Goal: Task Accomplishment & Management: Complete application form

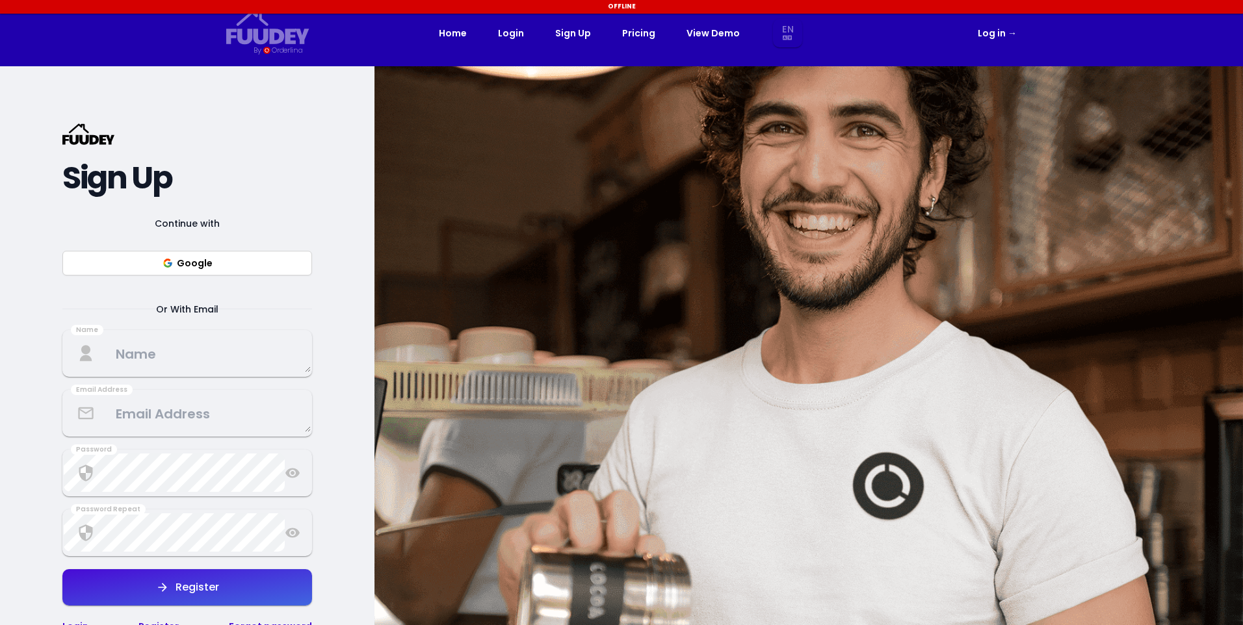
select select "en"
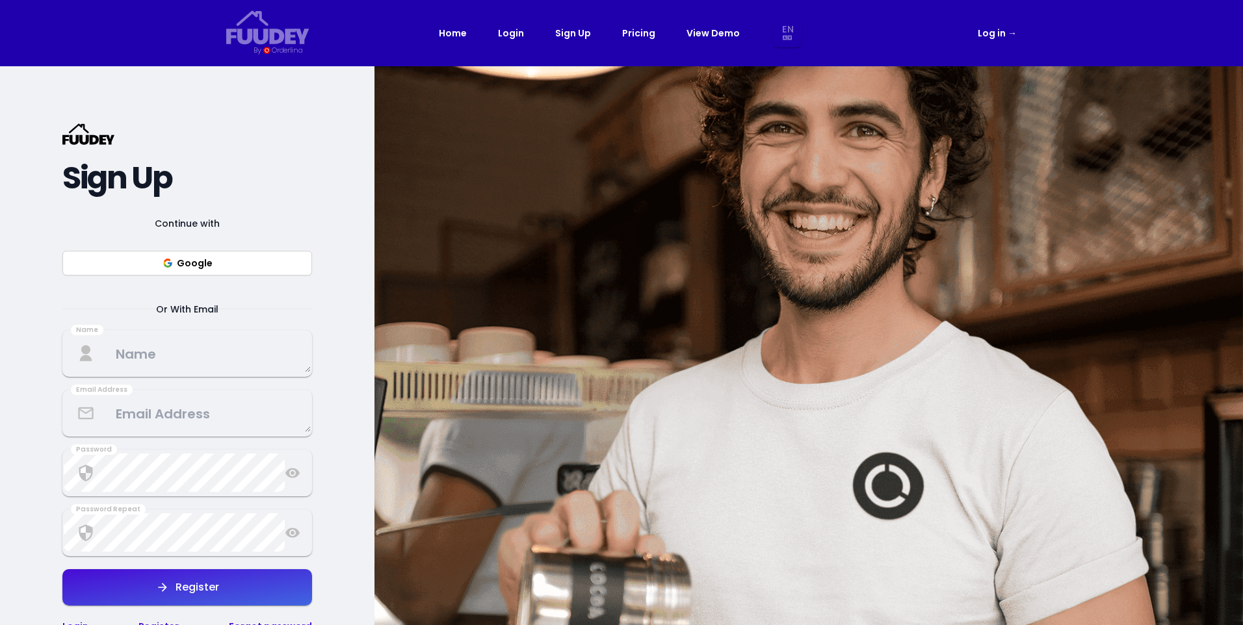
select select "en"
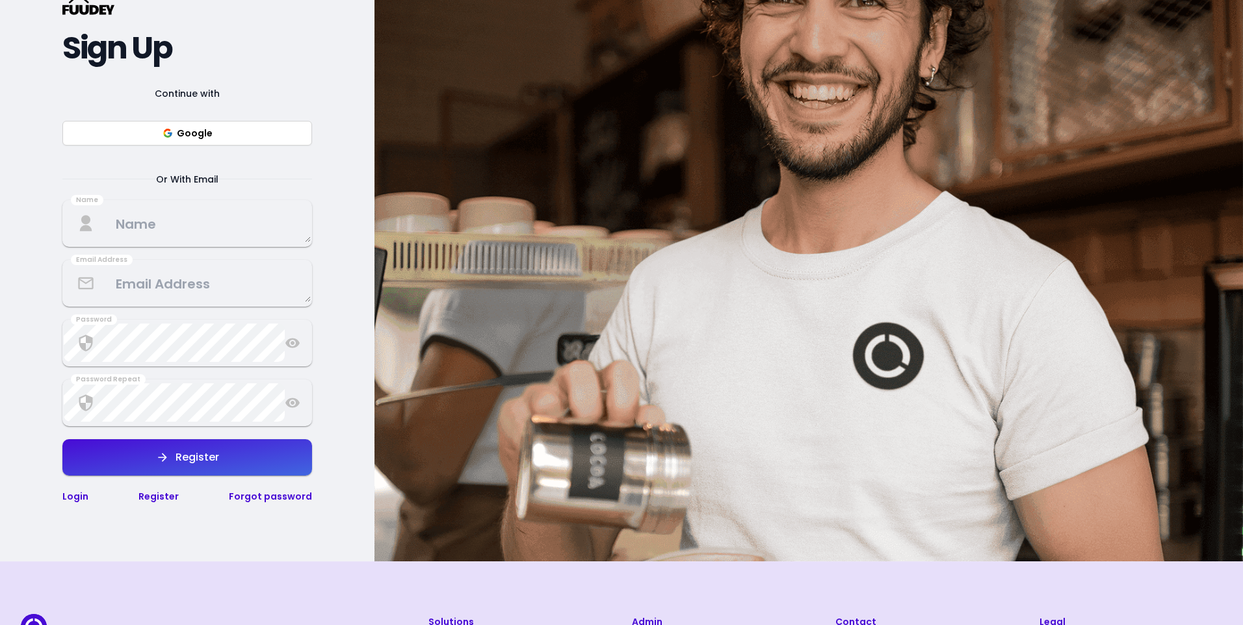
scroll to position [65, 0]
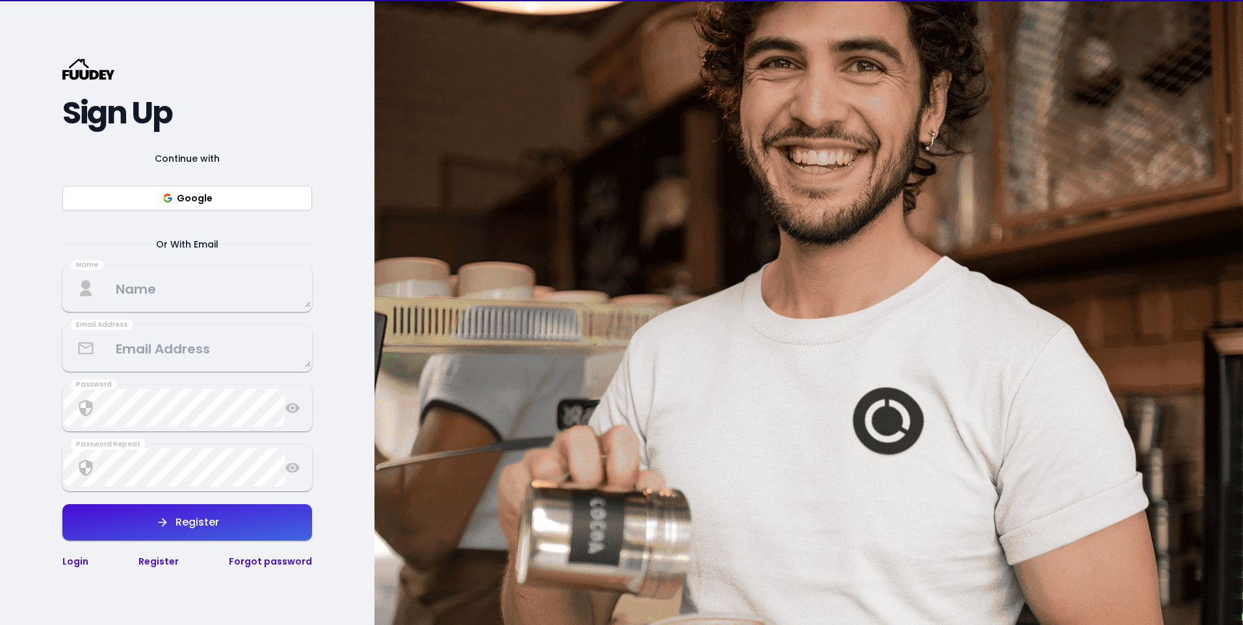
click at [186, 198] on button "Google" at bounding box center [187, 198] width 250 height 25
select select "en"
click at [430, 348] on img at bounding box center [808, 313] width 869 height 625
click at [160, 297] on textarea at bounding box center [187, 288] width 247 height 38
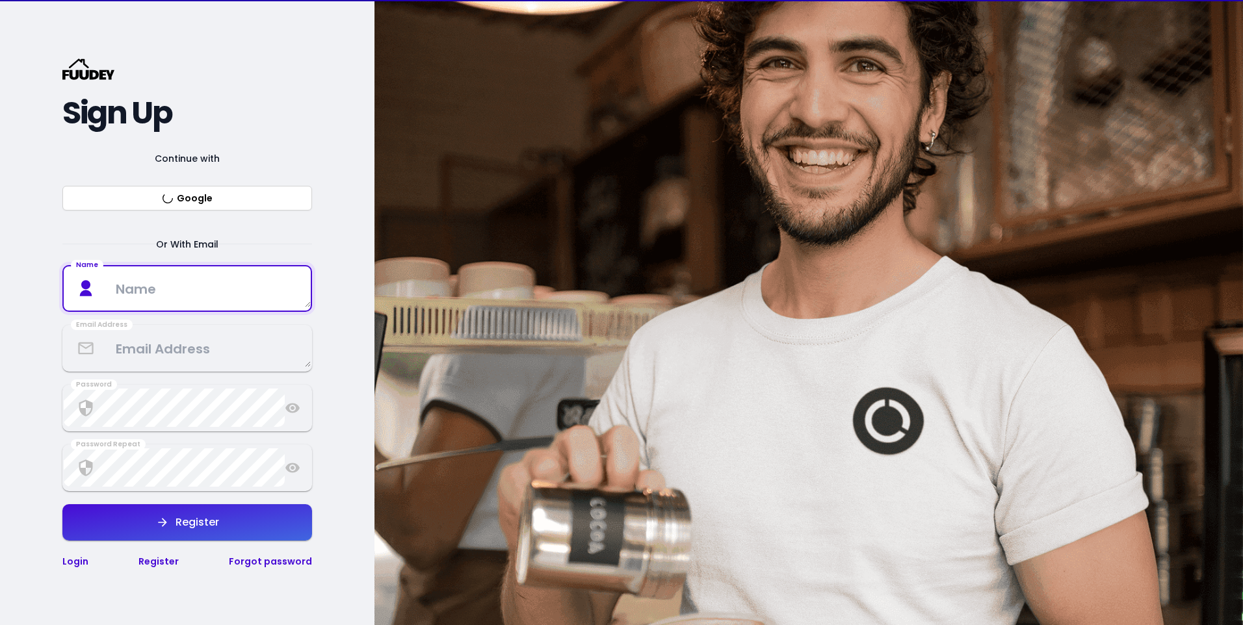
type textarea "Rasa Juice - [GEOGRAPHIC_DATA]"
click at [166, 345] on textarea at bounding box center [187, 348] width 247 height 38
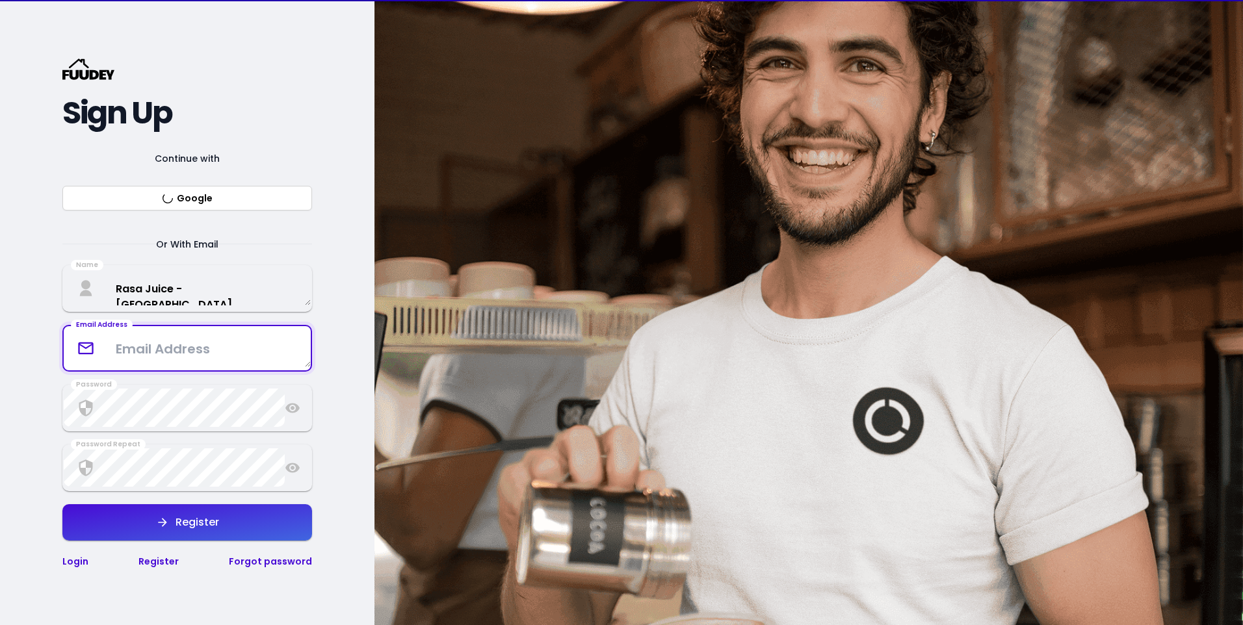
type textarea "[EMAIL_ADDRESS][DOMAIN_NAME]"
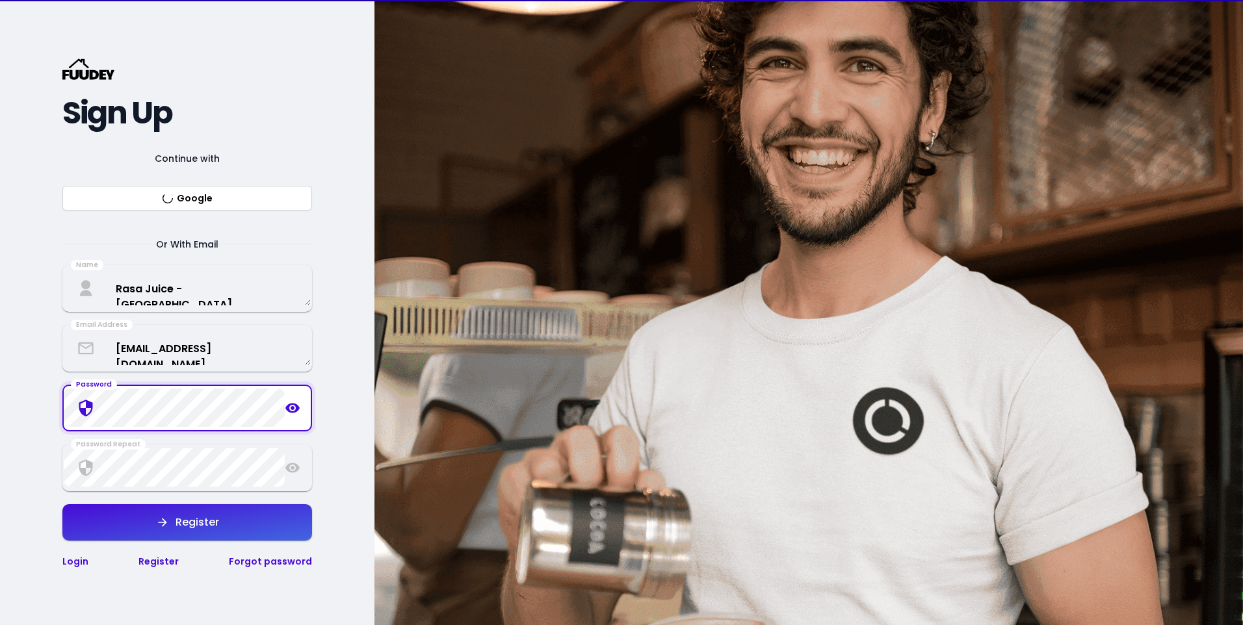
click at [94, 404] on div "Password" at bounding box center [187, 408] width 250 height 47
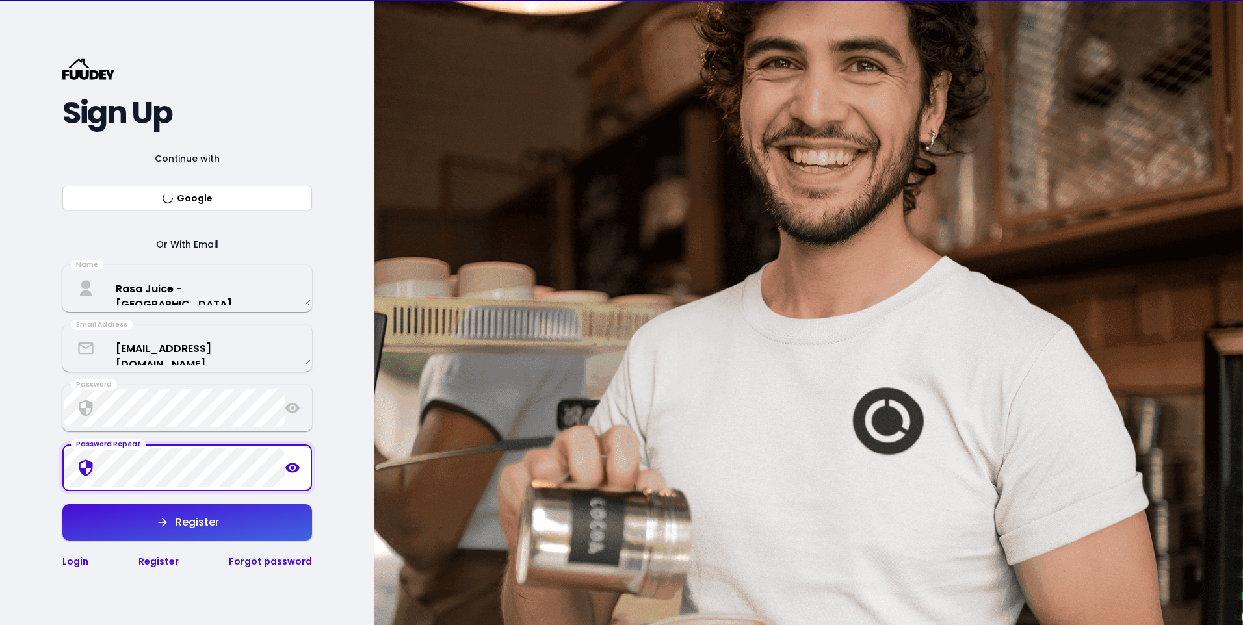
click at [226, 527] on button "Register" at bounding box center [187, 522] width 250 height 36
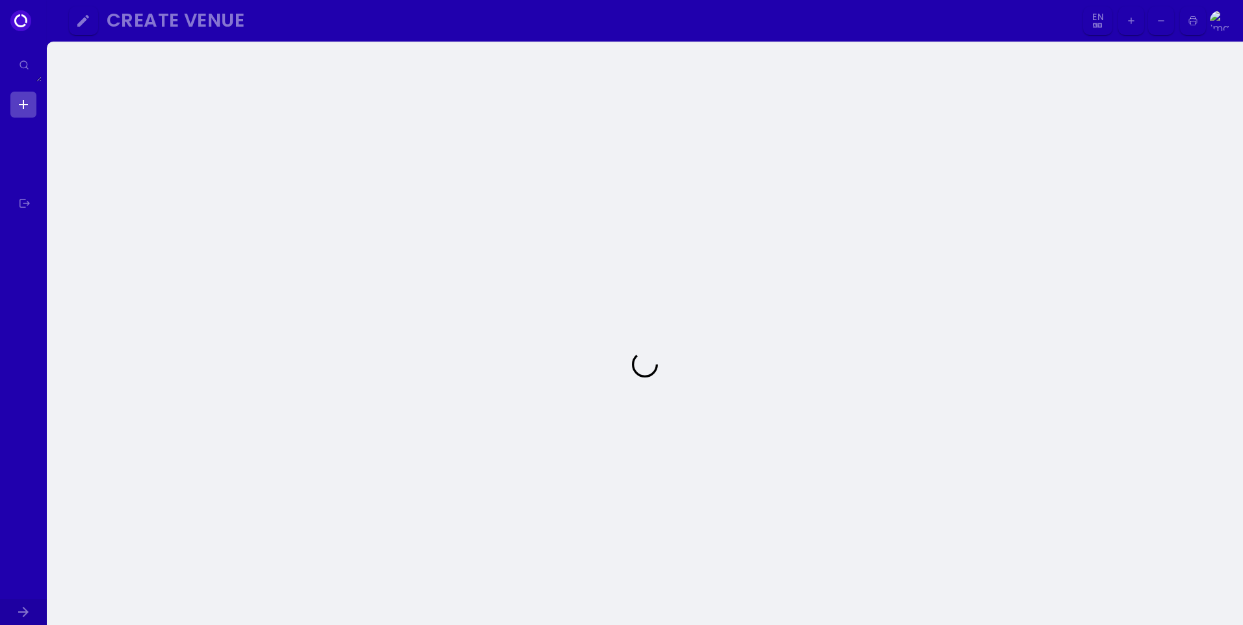
select select "en"
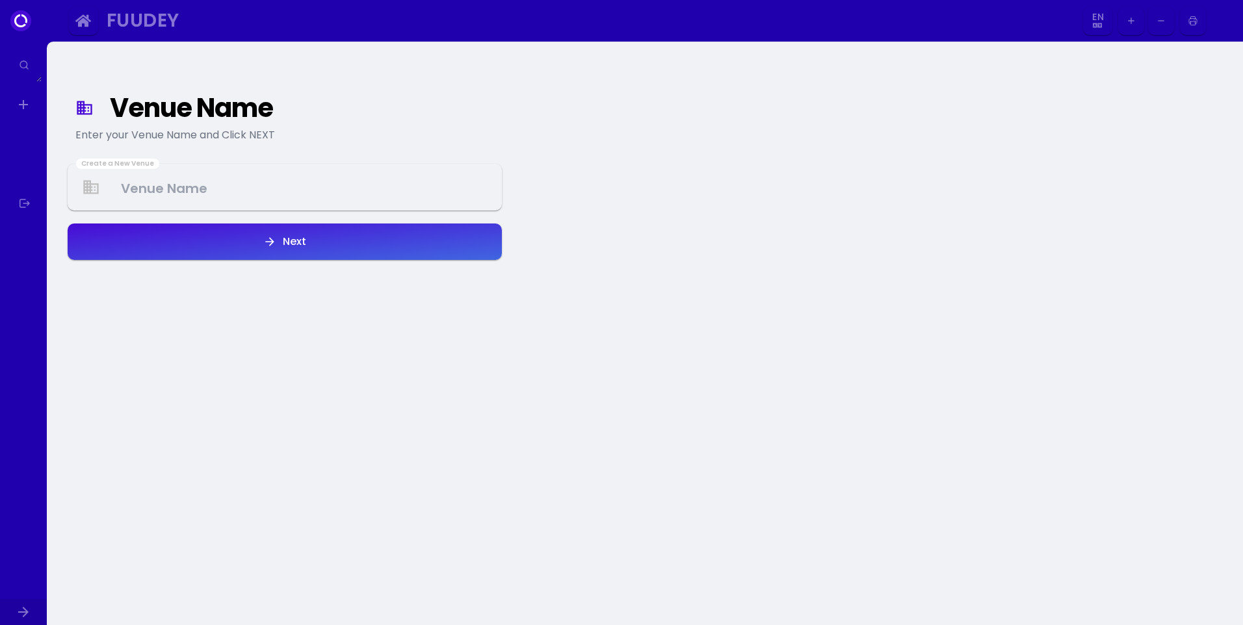
select select "en"
click at [139, 187] on Venue at bounding box center [285, 187] width 432 height 38
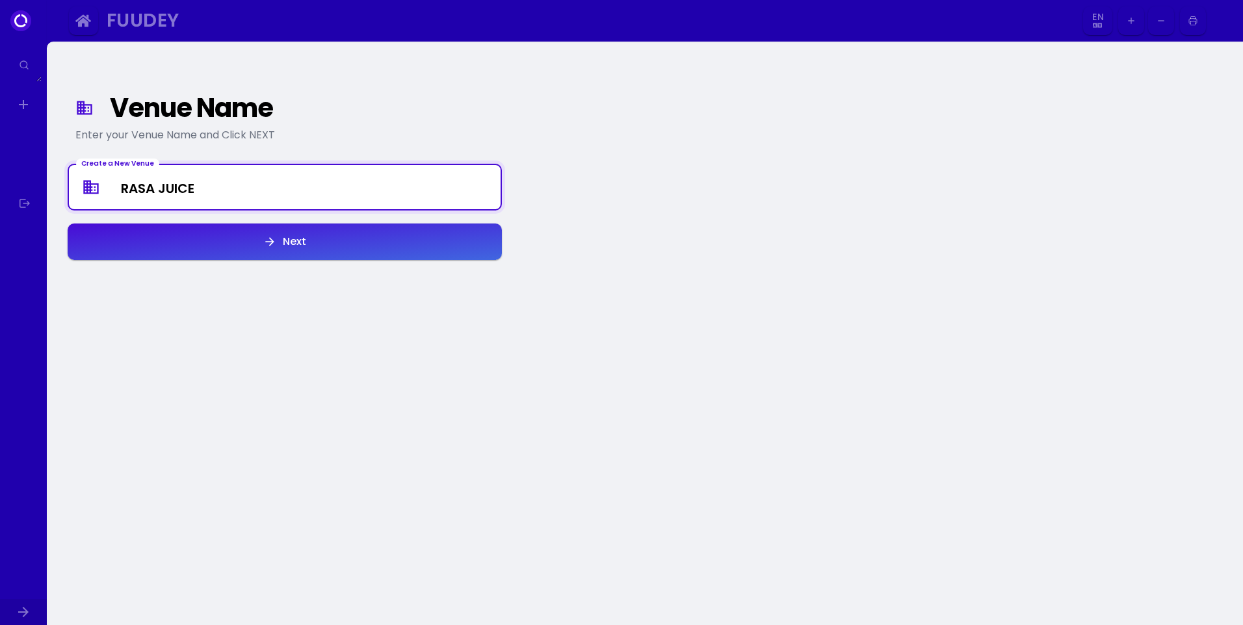
type Venue "RASA JUICE"
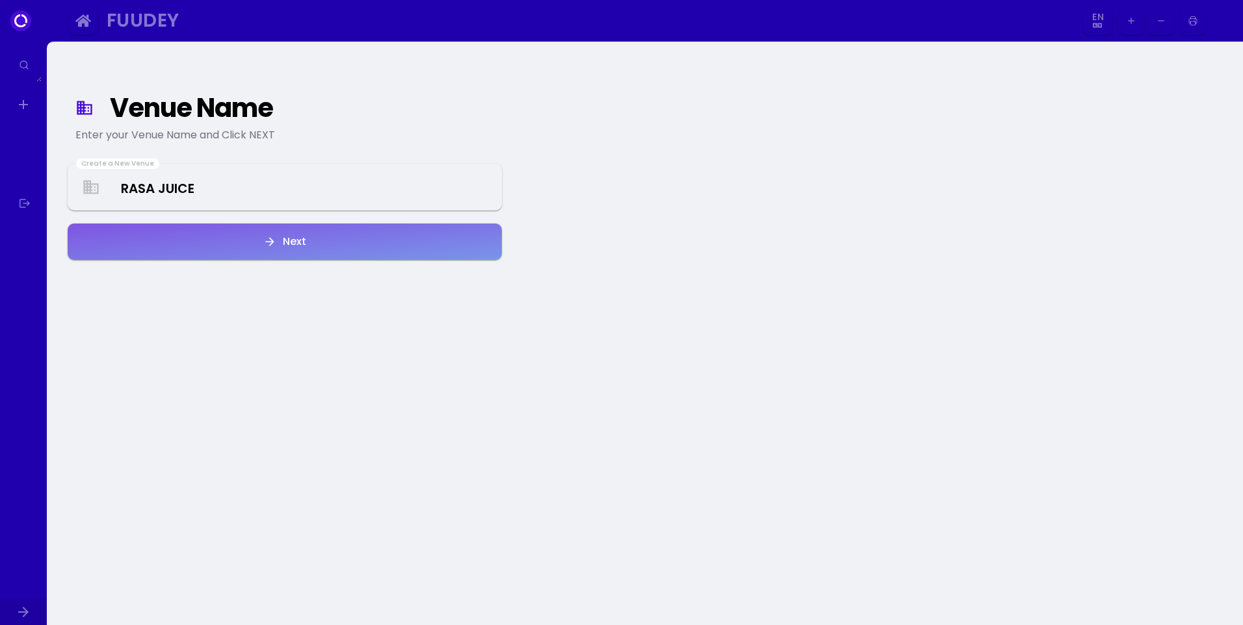
click at [298, 250] on button "Next" at bounding box center [285, 242] width 434 height 36
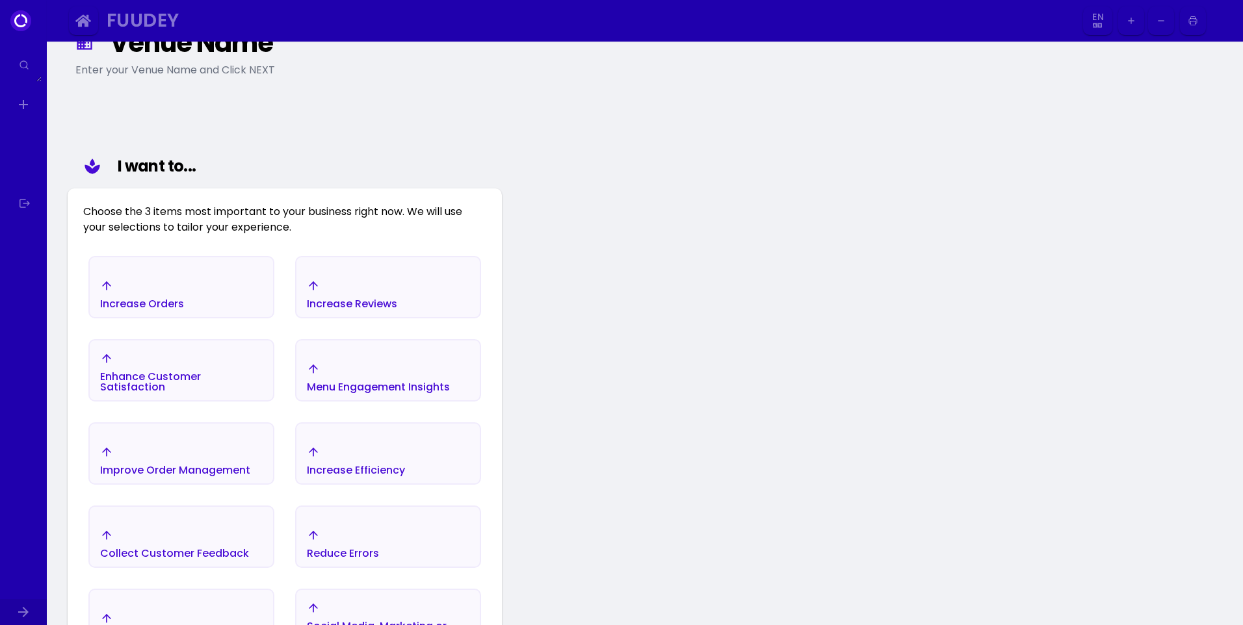
scroll to position [151, 0]
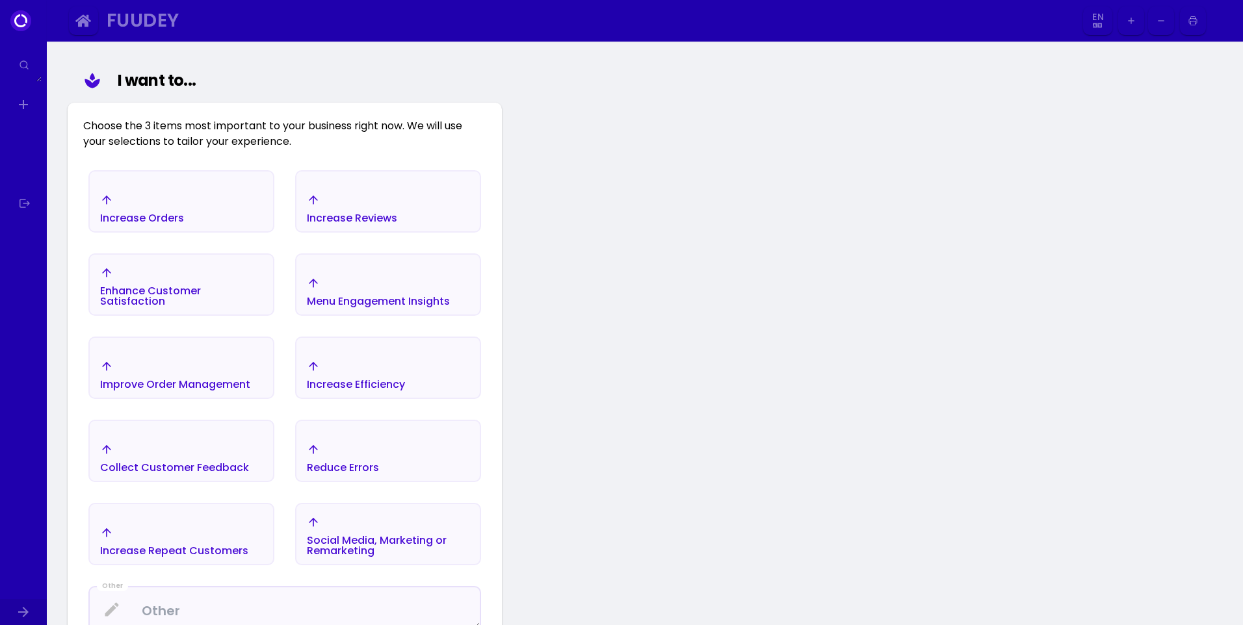
click at [233, 200] on div "Increase Orders" at bounding box center [181, 209] width 183 height 46
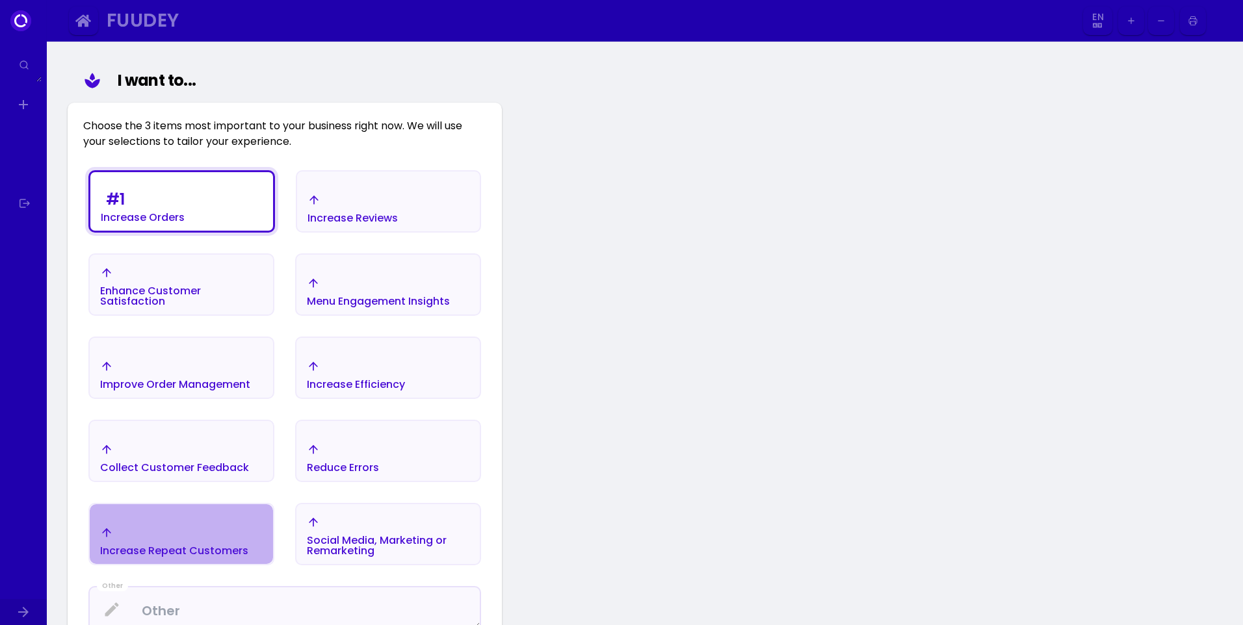
click at [201, 534] on div "Increase Repeat Customers" at bounding box center [174, 542] width 148 height 30
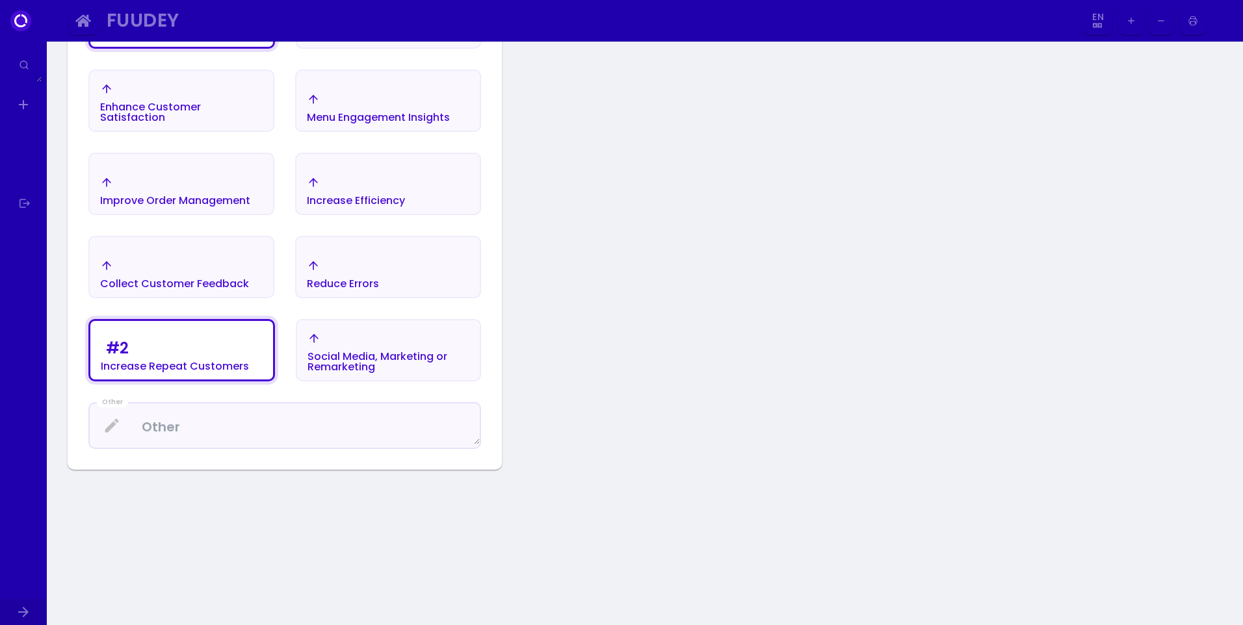
scroll to position [346, 0]
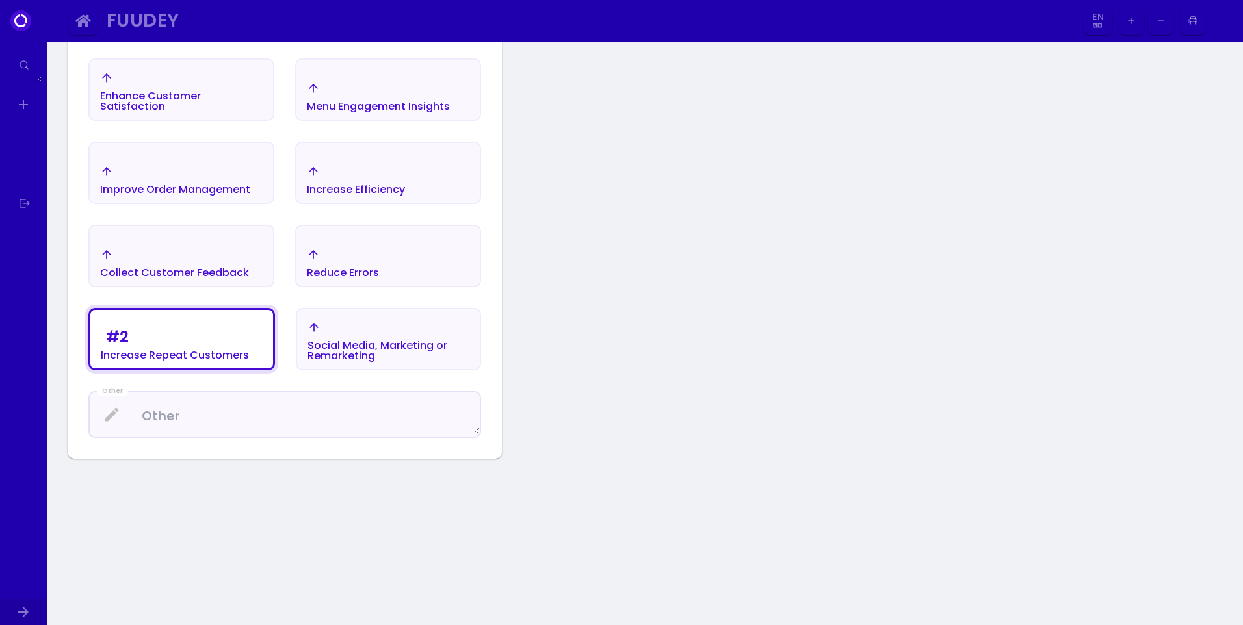
click at [398, 320] on div "Social Media, Marketing or Remarketing" at bounding box center [388, 341] width 183 height 56
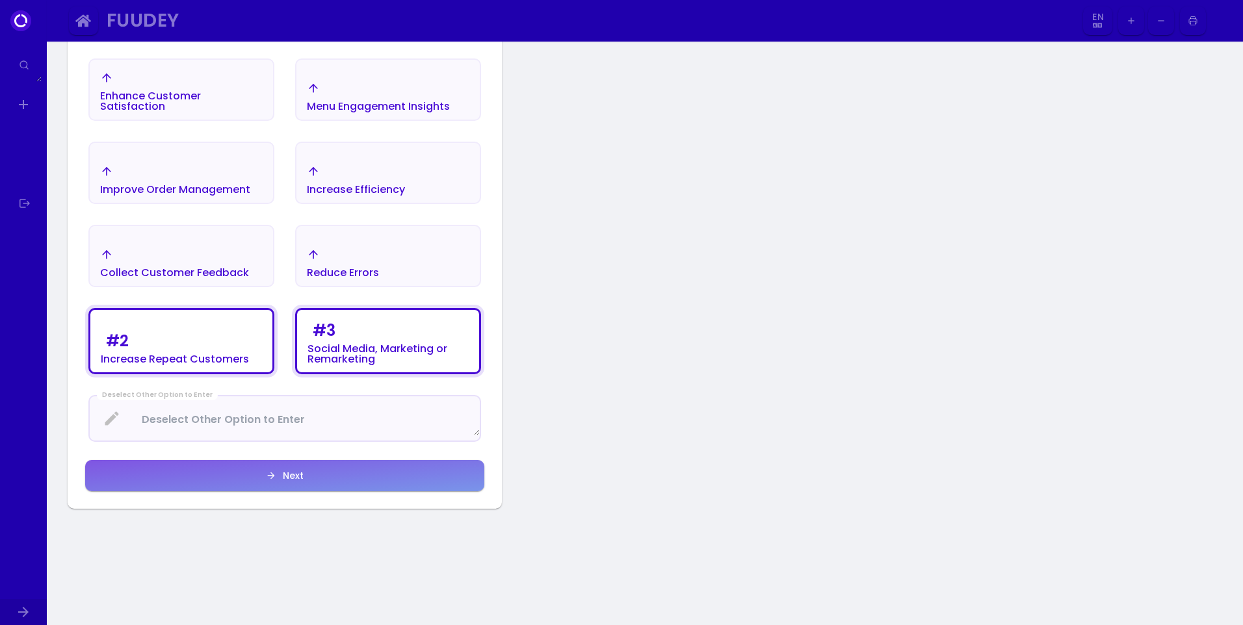
click at [307, 468] on button "Next" at bounding box center [284, 475] width 399 height 31
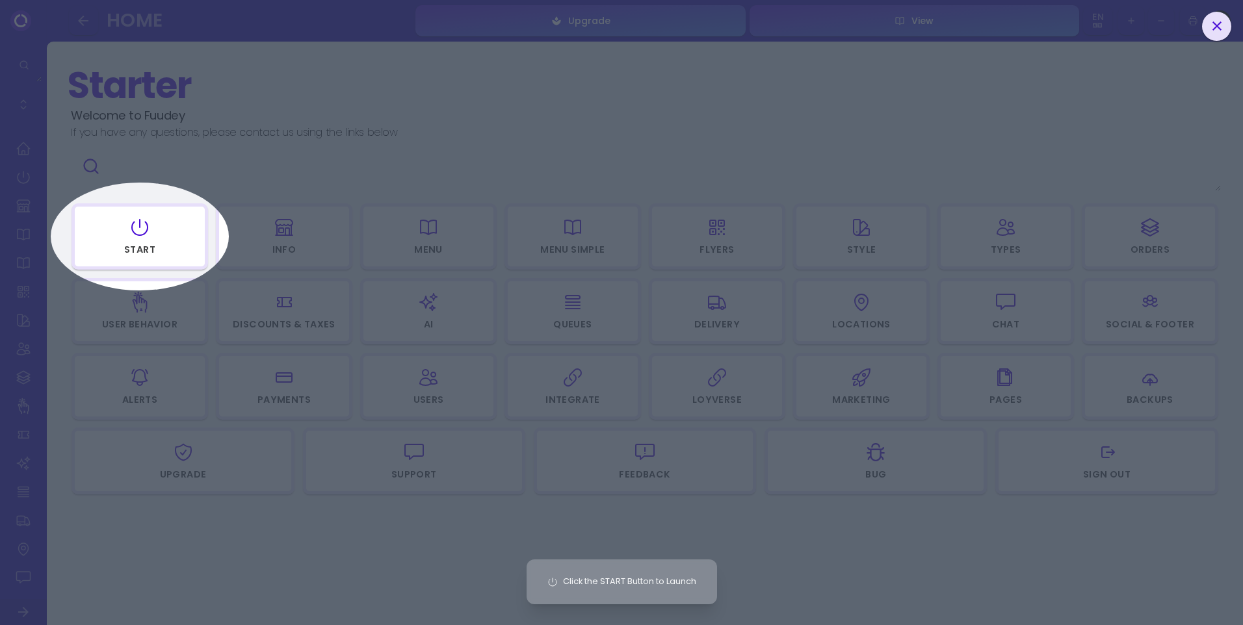
click at [155, 247] on div "Click the START Button to Launch" at bounding box center [621, 312] width 1243 height 625
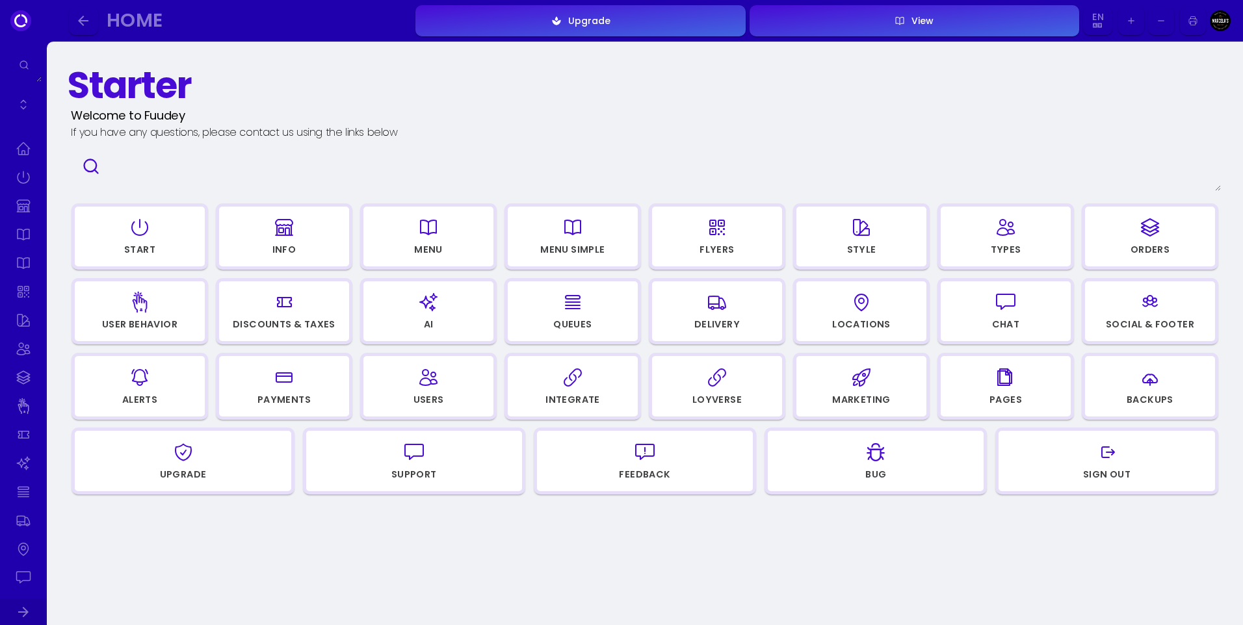
click at [155, 247] on div "Start" at bounding box center [139, 252] width 128 height 18
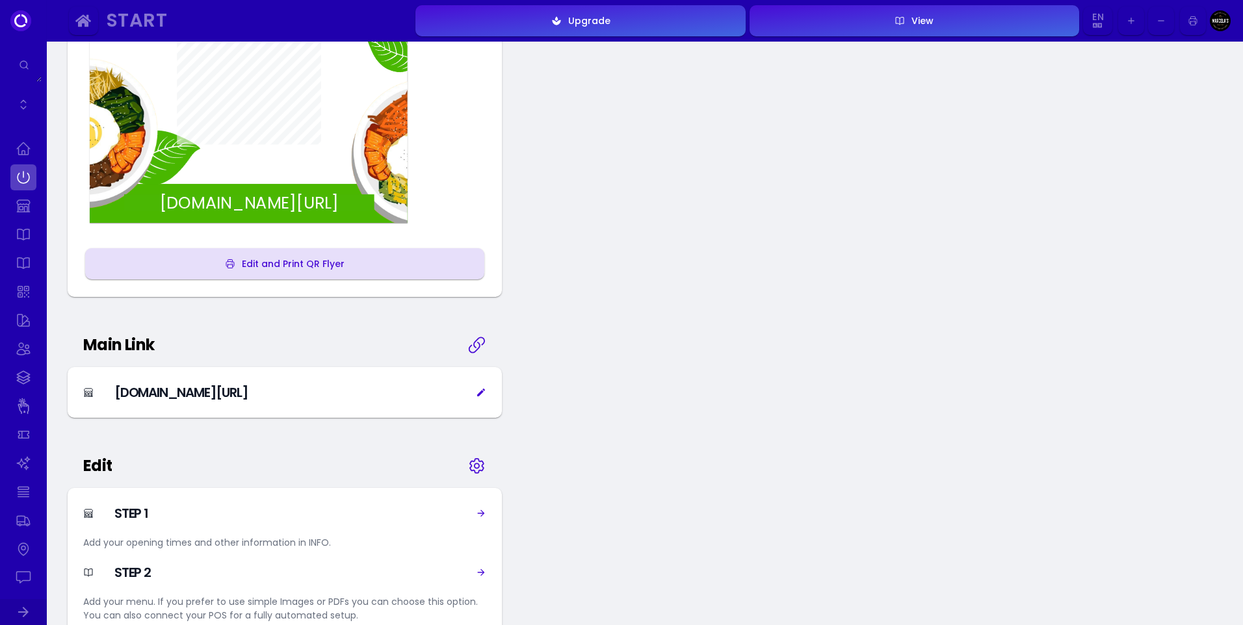
scroll to position [455, 0]
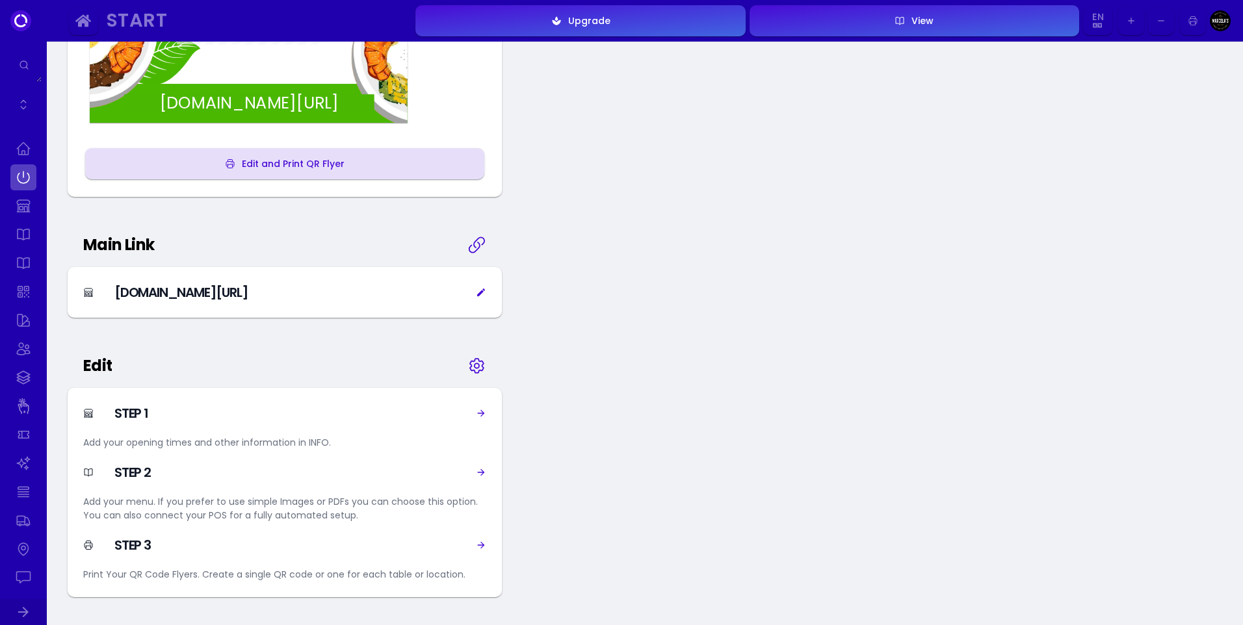
click at [250, 287] on div "[DOMAIN_NAME][URL]" at bounding box center [284, 293] width 403 height 20
click at [170, 291] on div "[DOMAIN_NAME][URL]" at bounding box center [165, 293] width 164 height 20
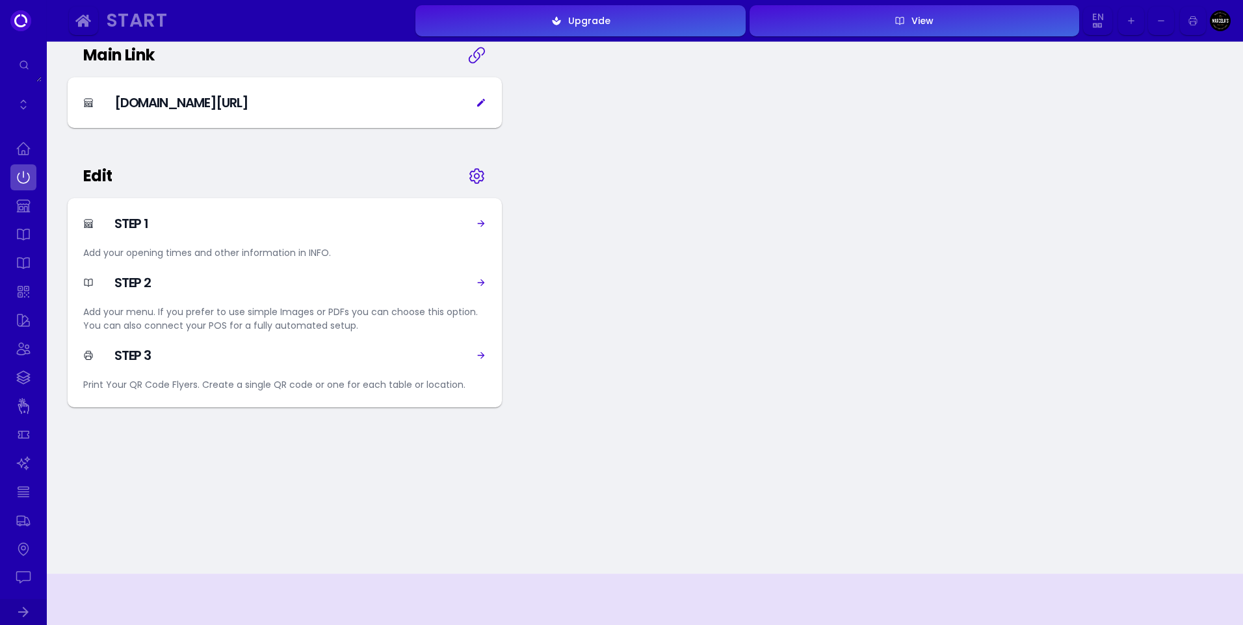
scroll to position [650, 0]
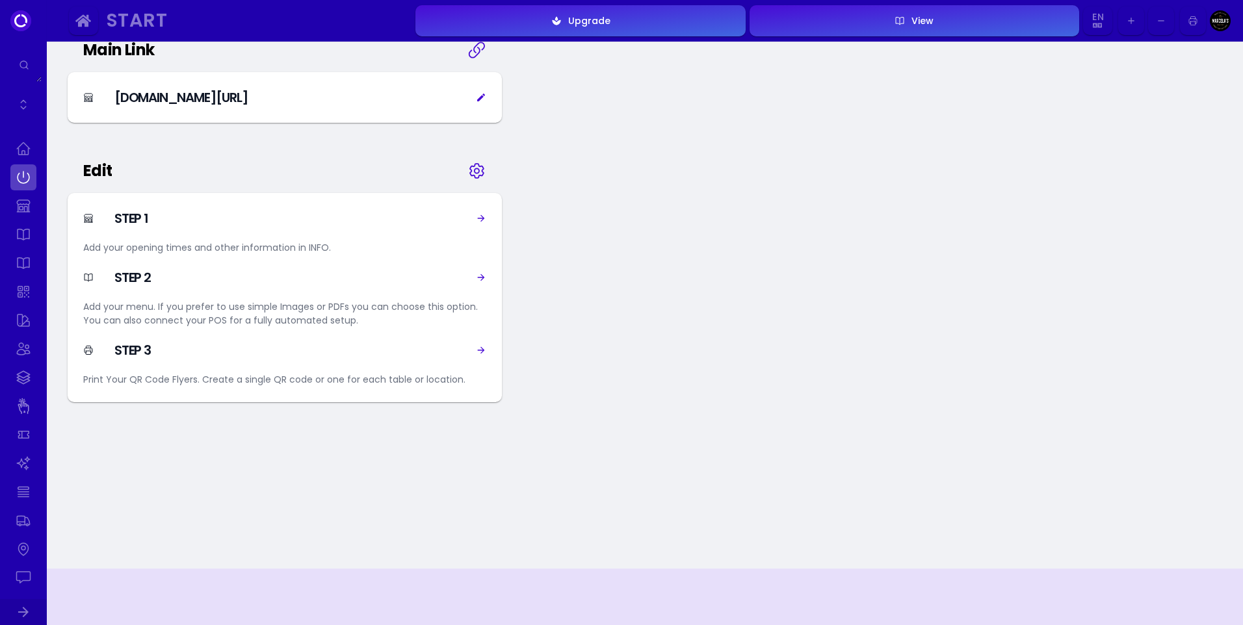
click at [477, 216] on icon at bounding box center [481, 218] width 10 height 10
select select "MYR"
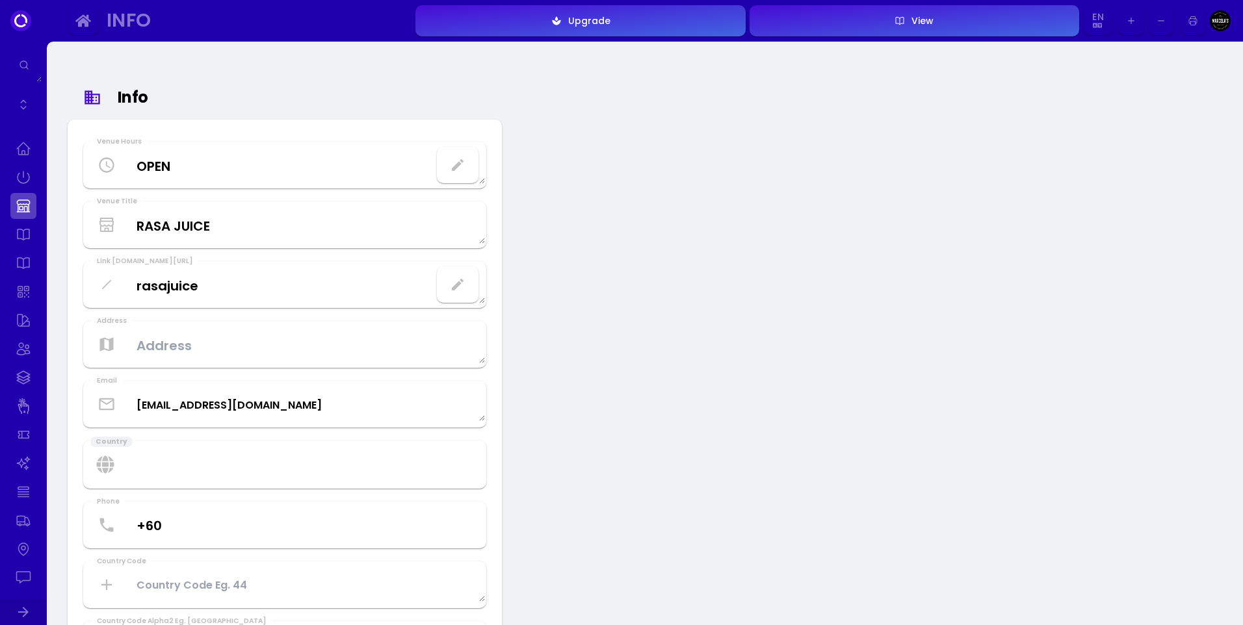
click at [276, 174] on Hours "OPEN" at bounding box center [285, 165] width 400 height 38
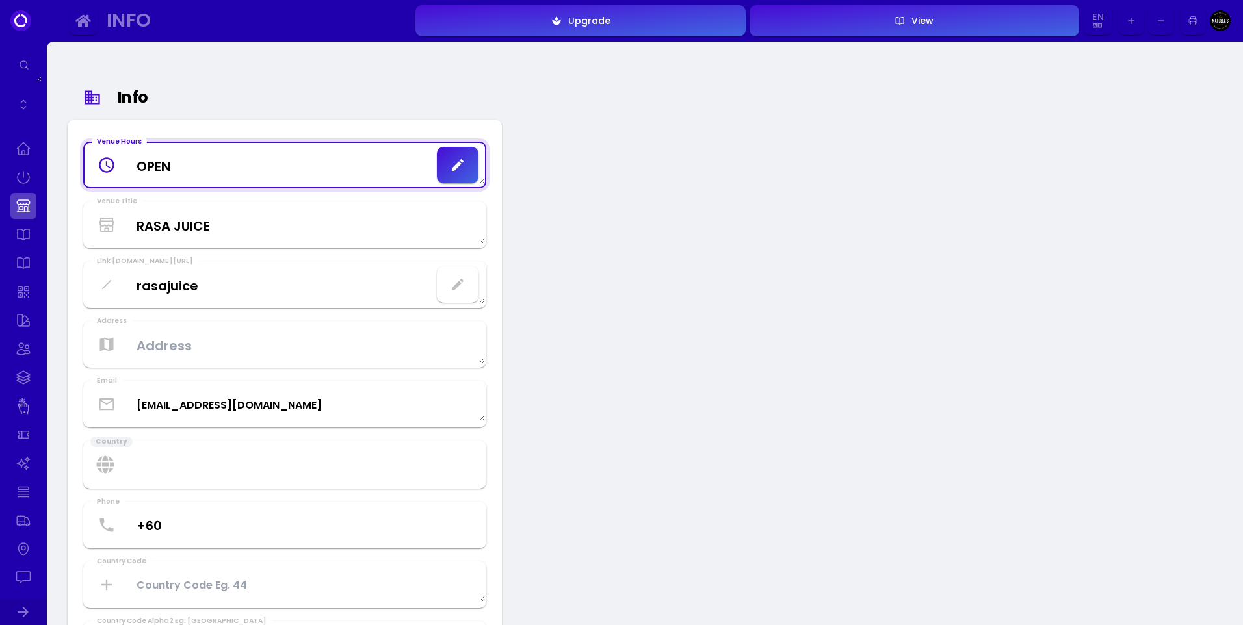
drag, startPoint x: 296, startPoint y: 173, endPoint x: 231, endPoint y: 172, distance: 64.4
click at [231, 172] on Hours "OPEN" at bounding box center [285, 165] width 400 height 38
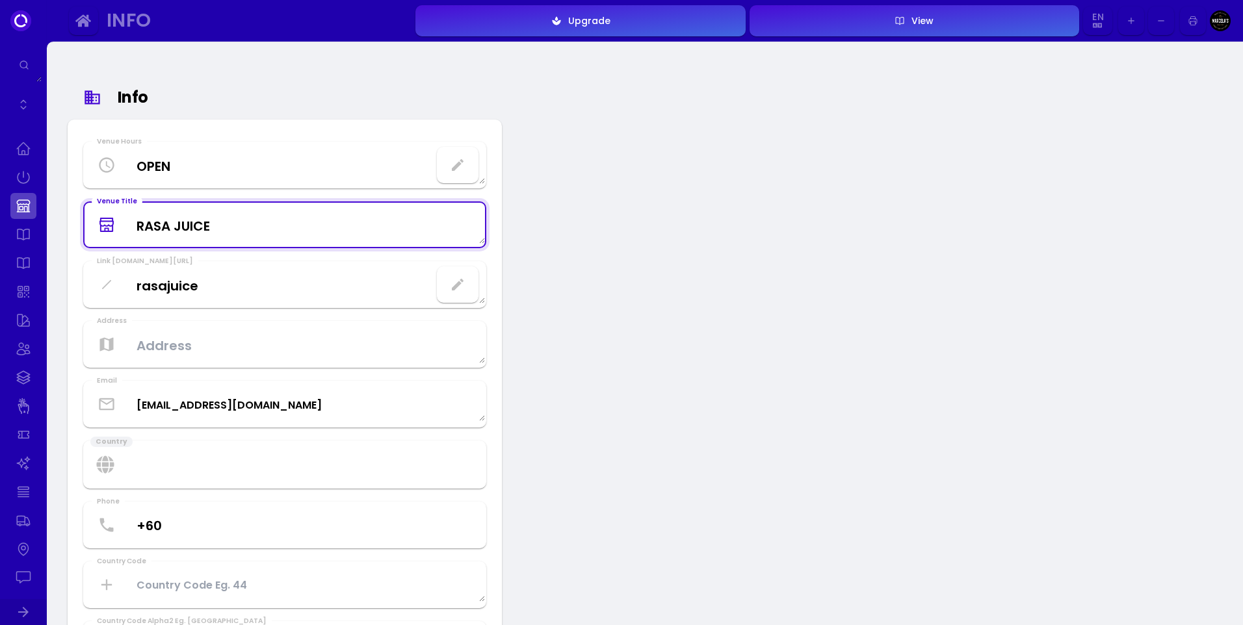
click at [233, 233] on Title "RASA JUICE" at bounding box center [285, 225] width 400 height 38
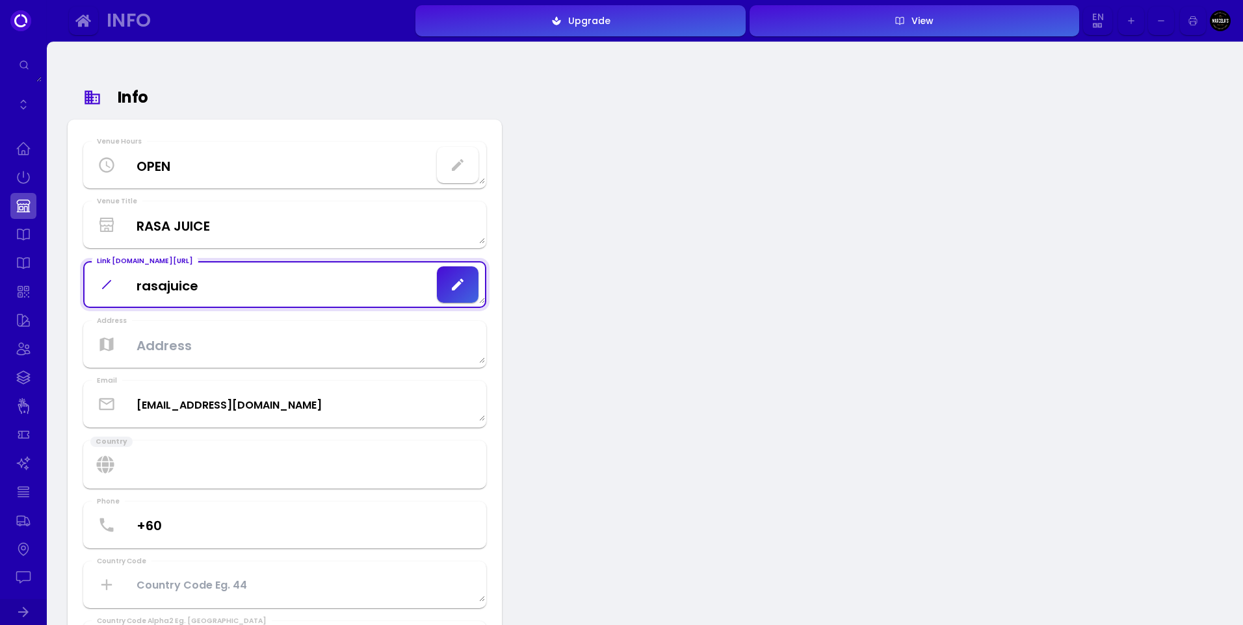
click at [246, 293] on fuudey\ "rasajuice" at bounding box center [285, 285] width 400 height 38
click at [247, 361] on textarea at bounding box center [285, 345] width 400 height 38
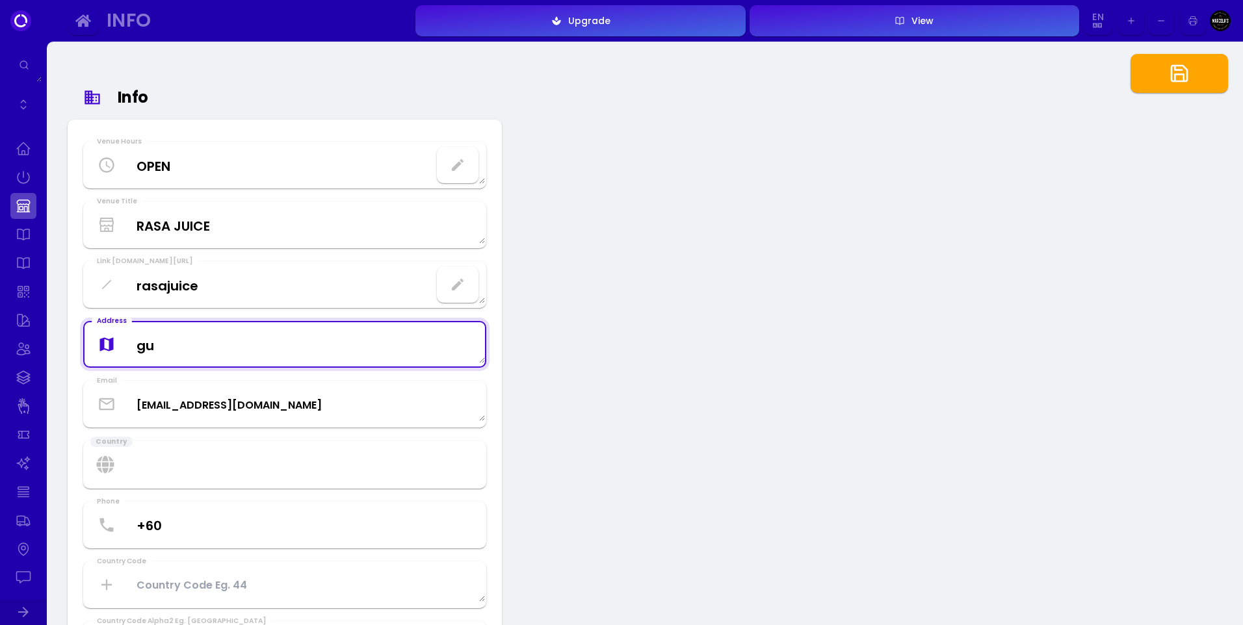
type textarea "g"
type textarea "guilt free society lintas plaza"
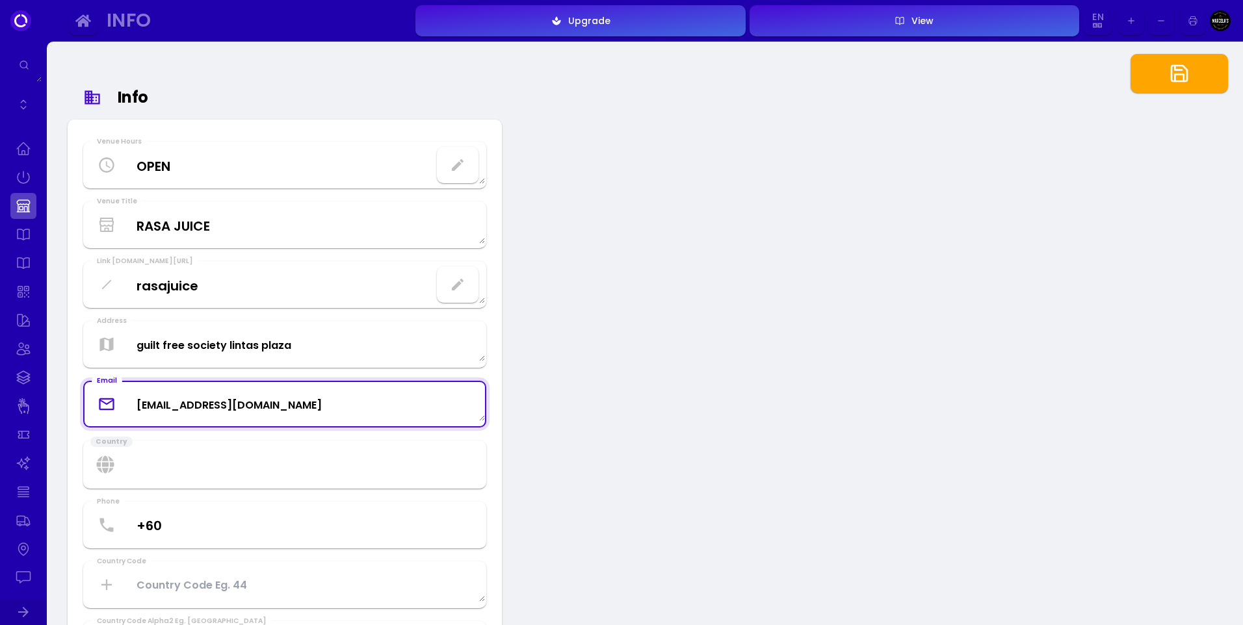
click at [238, 406] on textarea "[EMAIL_ADDRESS][DOMAIN_NAME]" at bounding box center [285, 404] width 400 height 34
click at [308, 408] on textarea "[EMAIL_ADDRESS][DOMAIN_NAME]" at bounding box center [285, 404] width 400 height 34
click at [257, 458] on select "[GEOGRAPHIC_DATA] [GEOGRAPHIC_DATA] [GEOGRAPHIC_DATA] [US_STATE] [GEOGRAPHIC_DA…" at bounding box center [284, 465] width 403 height 48
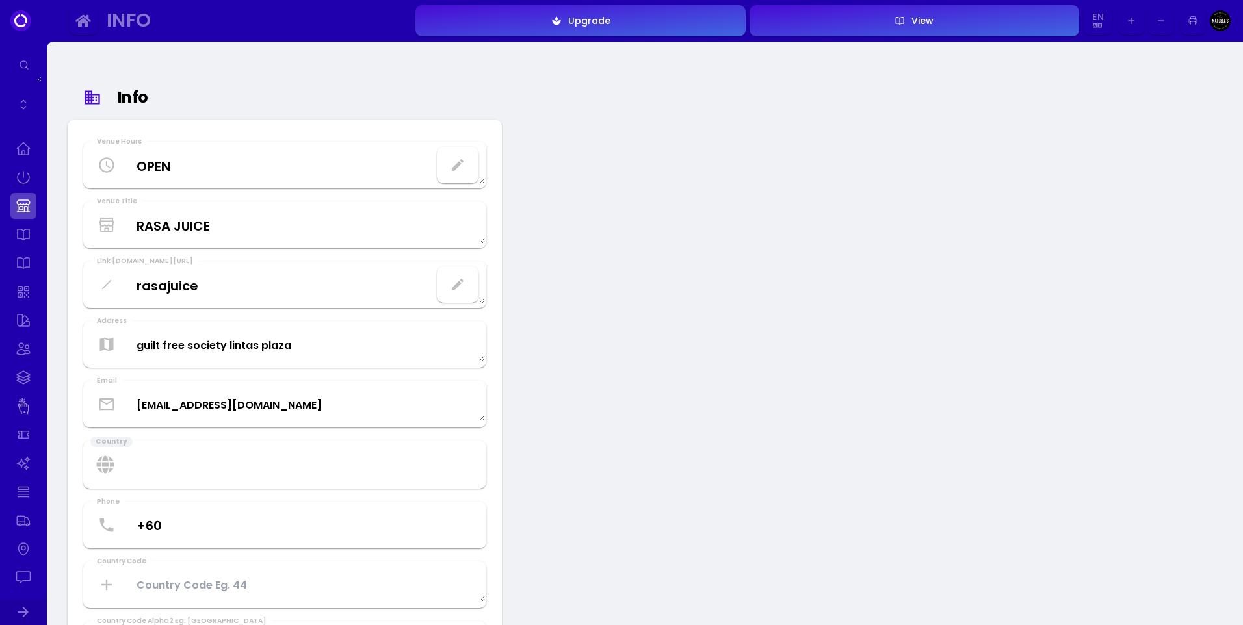
select select "[GEOGRAPHIC_DATA]"
click at [83, 441] on select "[GEOGRAPHIC_DATA] [GEOGRAPHIC_DATA] [GEOGRAPHIC_DATA] [US_STATE] [GEOGRAPHIC_DA…" at bounding box center [284, 465] width 403 height 48
type US "MY"
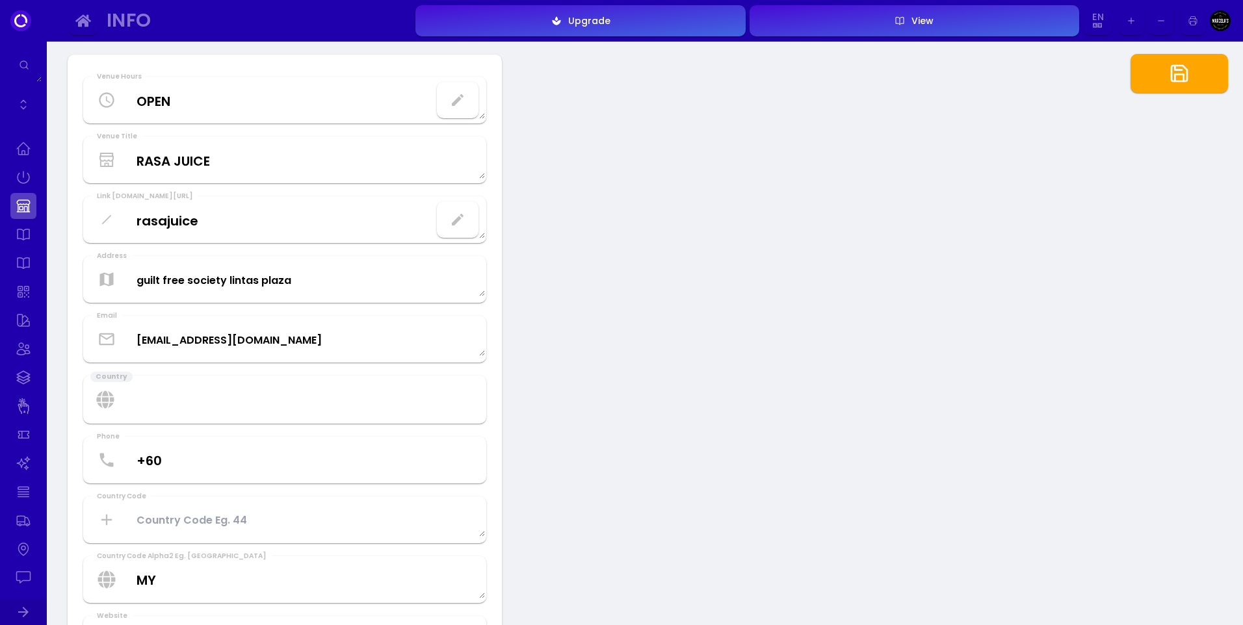
scroll to position [195, 0]
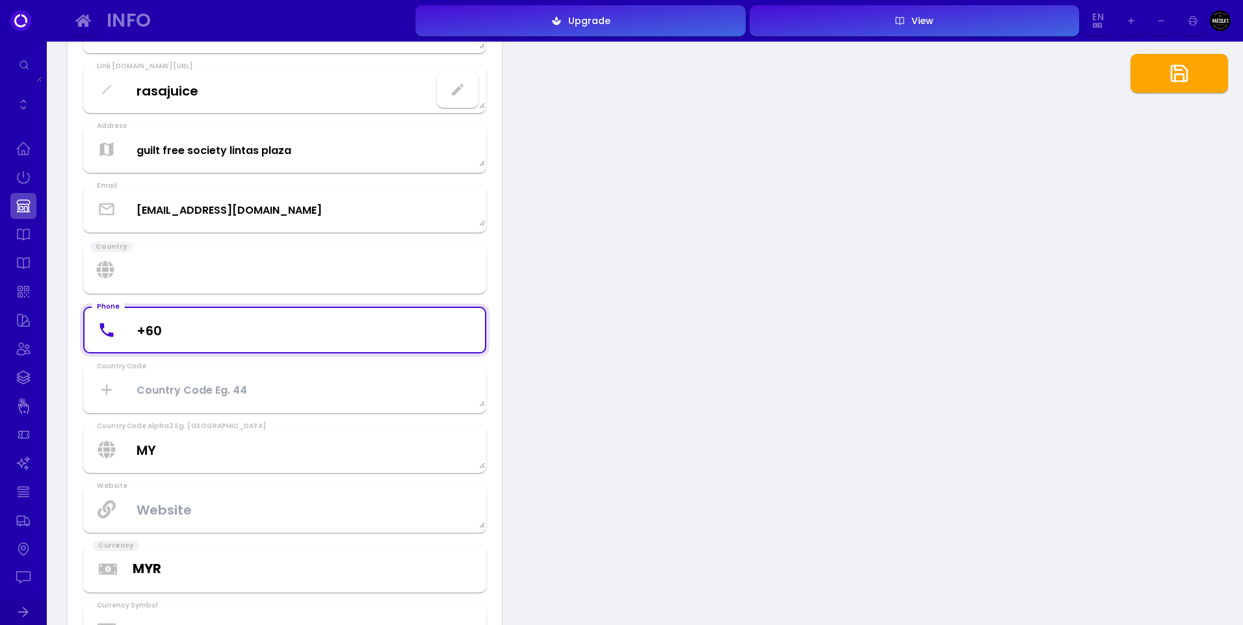
click at [251, 345] on input "+60" at bounding box center [285, 330] width 400 height 38
type input "[PHONE_NUMBER]"
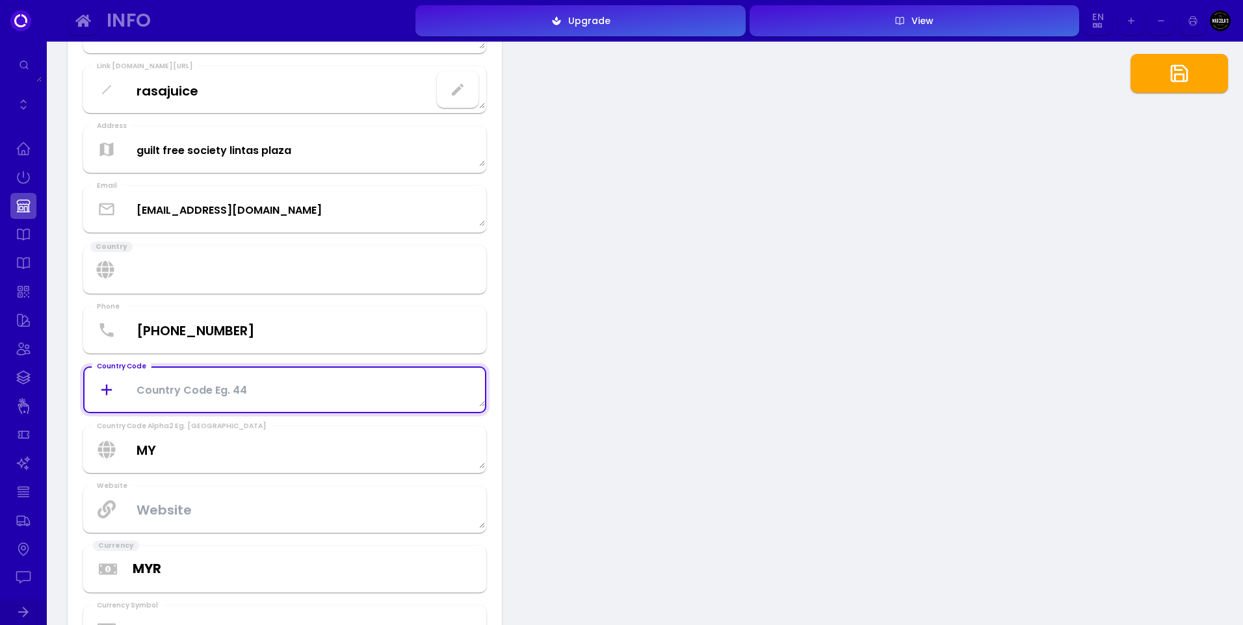
click at [202, 387] on Code at bounding box center [285, 389] width 400 height 34
click at [107, 394] on icon at bounding box center [106, 389] width 10 height 10
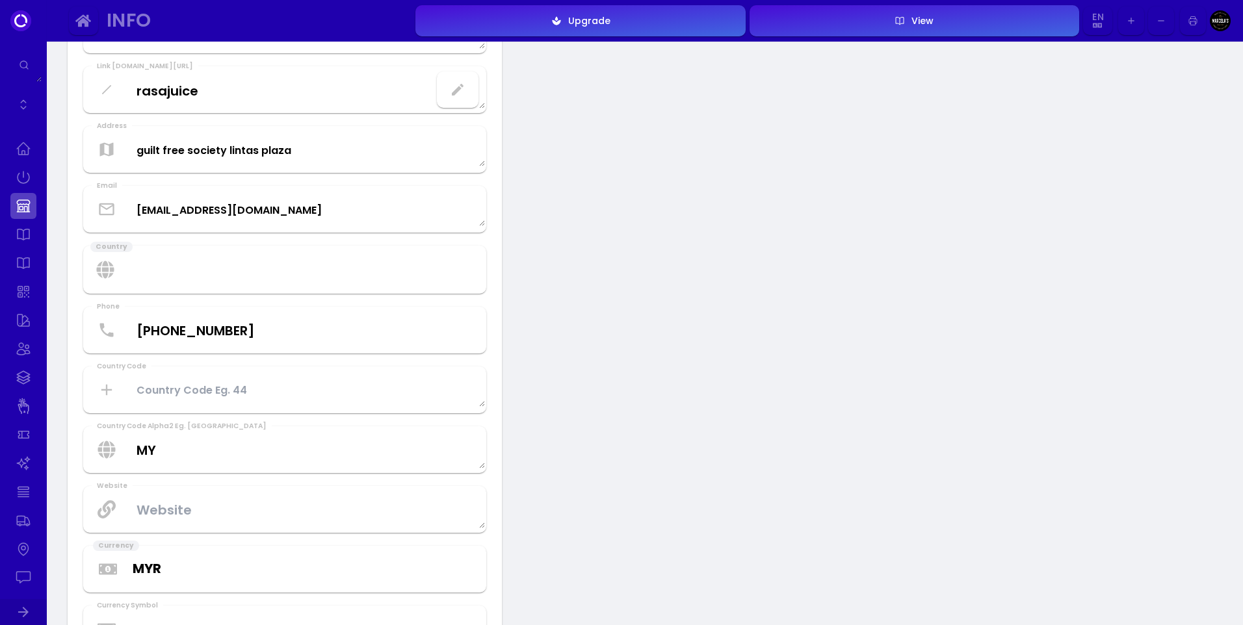
click at [294, 398] on Code at bounding box center [285, 389] width 400 height 34
click at [263, 442] on US "MY" at bounding box center [285, 449] width 400 height 38
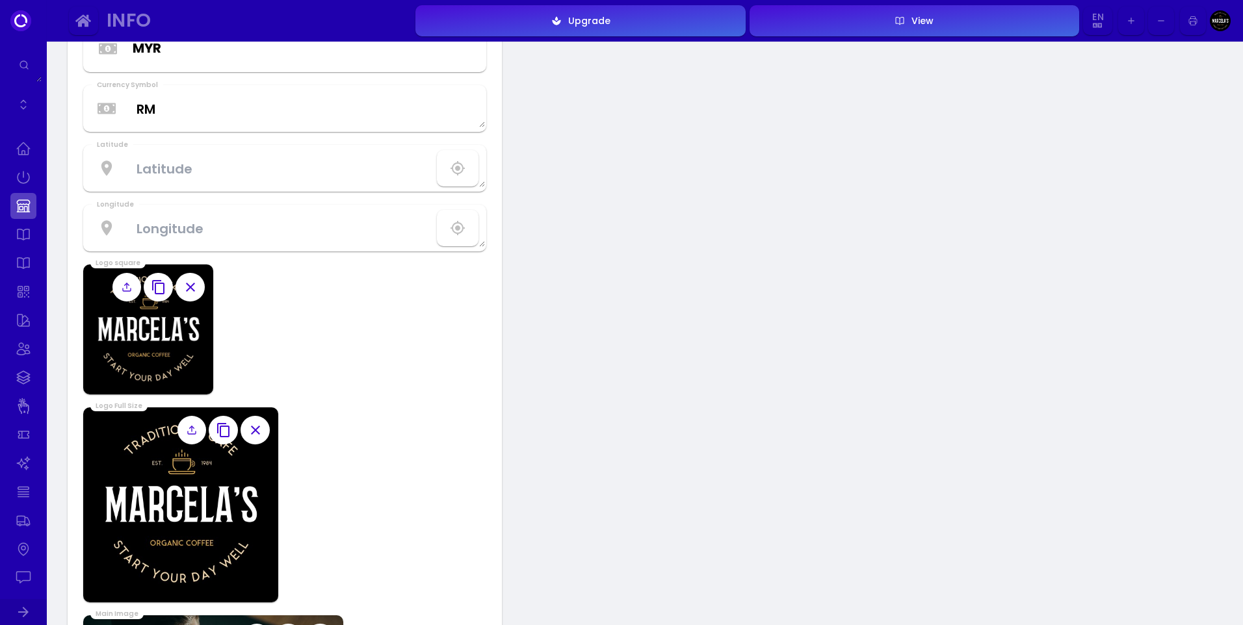
scroll to position [715, 0]
click at [199, 289] on button "button" at bounding box center [190, 288] width 29 height 29
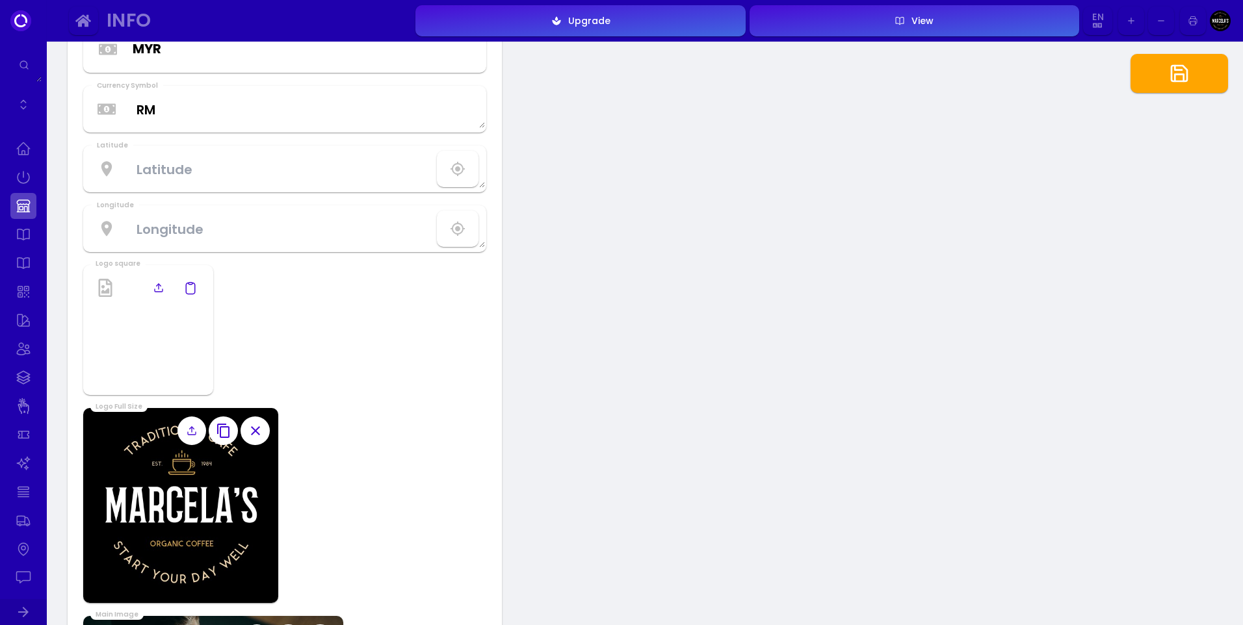
click at [104, 286] on icon at bounding box center [106, 288] width 14 height 18
click at [158, 293] on icon at bounding box center [158, 288] width 10 height 10
click at [0, 0] on input "file" at bounding box center [0, 0] width 0 height 0
click at [159, 286] on line at bounding box center [159, 286] width 0 height 5
click at [0, 0] on input "file" at bounding box center [0, 0] width 0 height 0
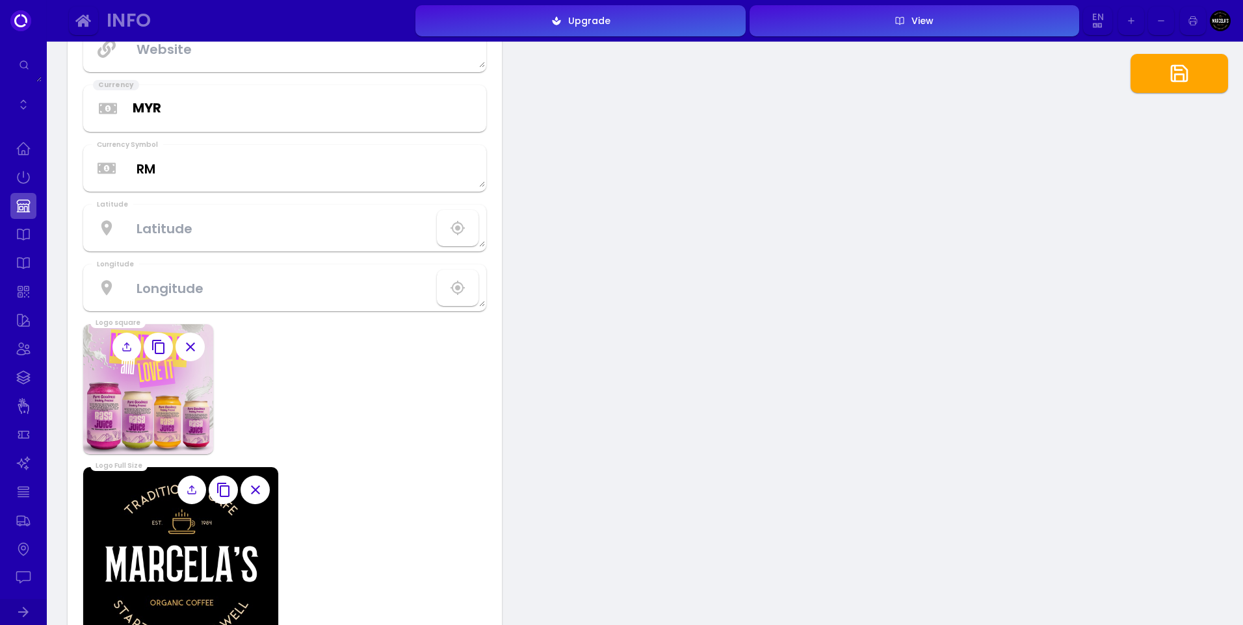
scroll to position [845, 0]
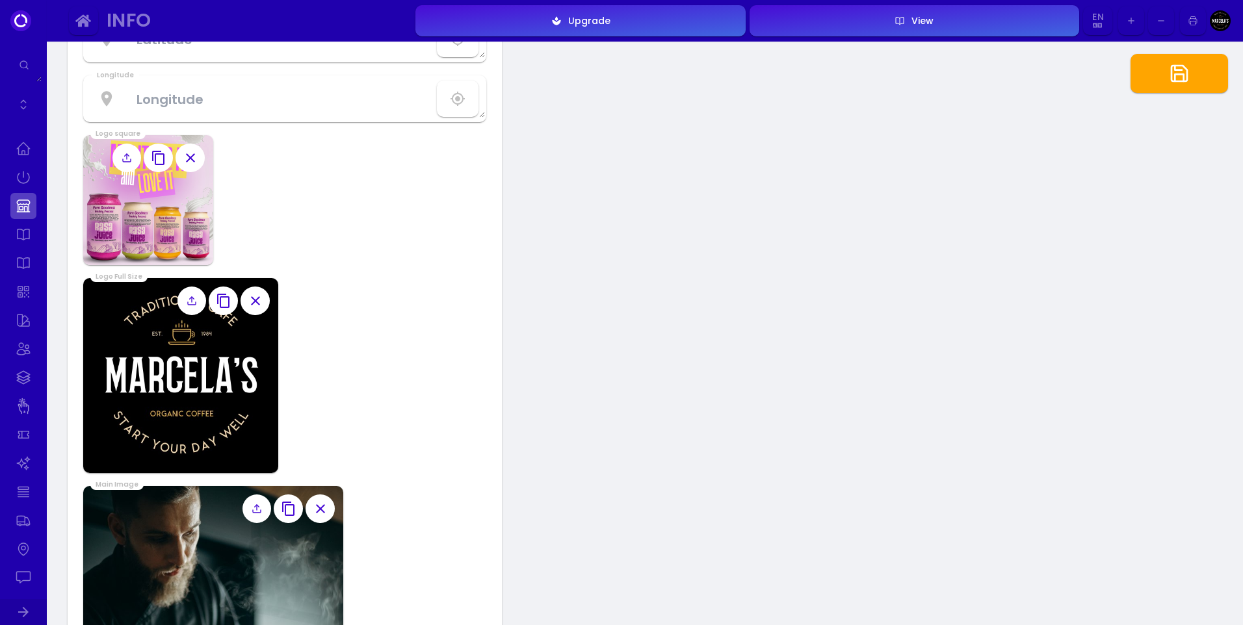
click at [222, 306] on icon "button" at bounding box center [224, 301] width 16 height 16
click at [218, 294] on icon "button" at bounding box center [224, 301] width 16 height 16
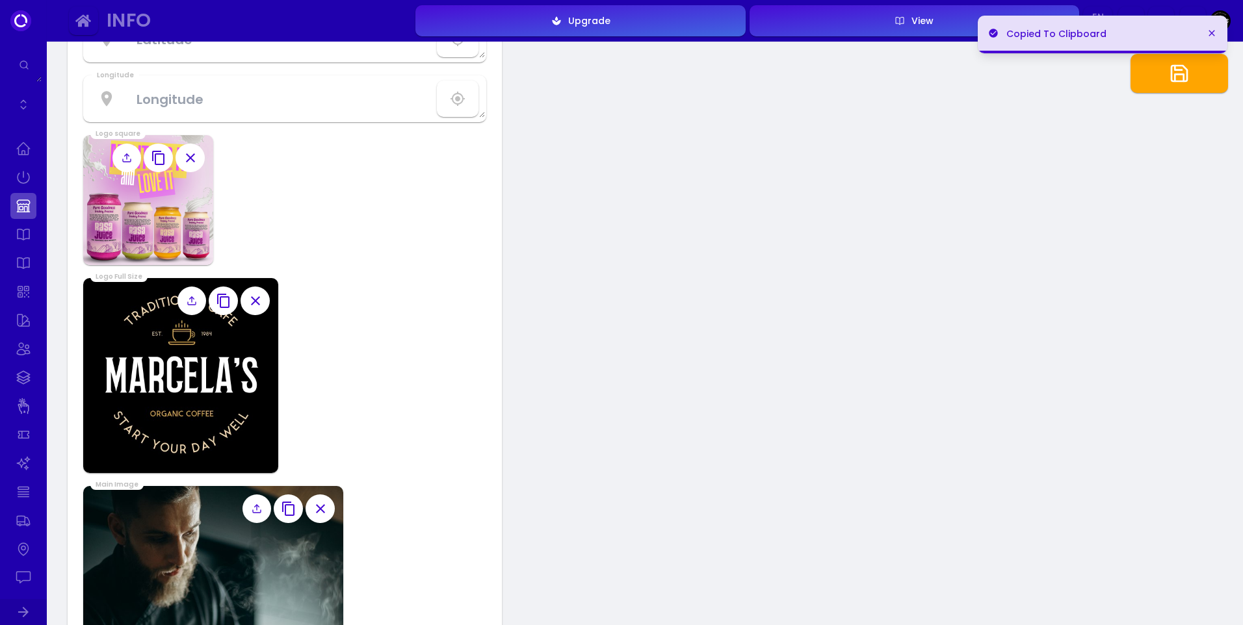
click at [193, 302] on icon at bounding box center [192, 301] width 10 height 10
click at [0, 0] on input "file" at bounding box center [0, 0] width 0 height 0
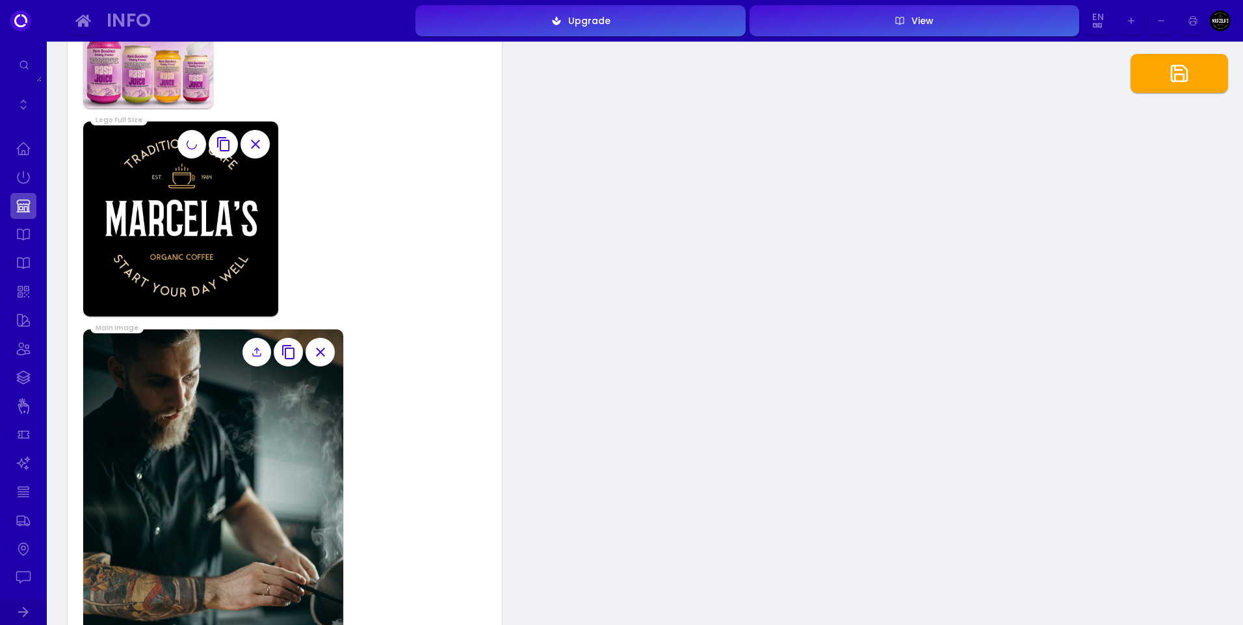
scroll to position [1040, 0]
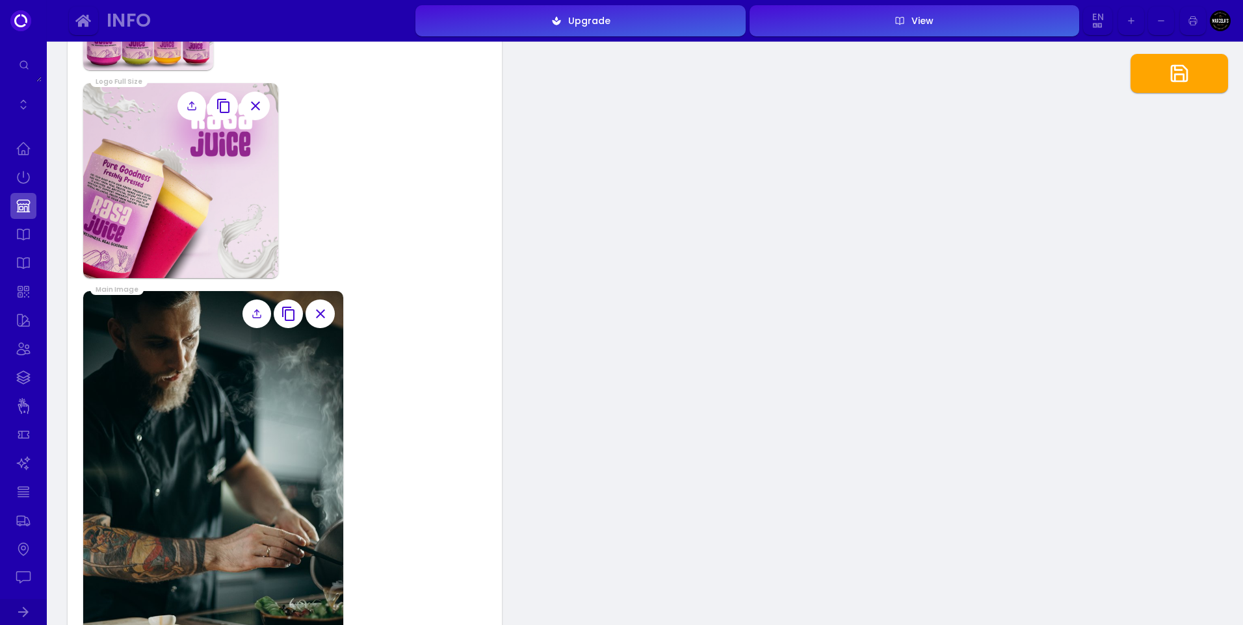
click at [216, 231] on img at bounding box center [180, 180] width 195 height 195
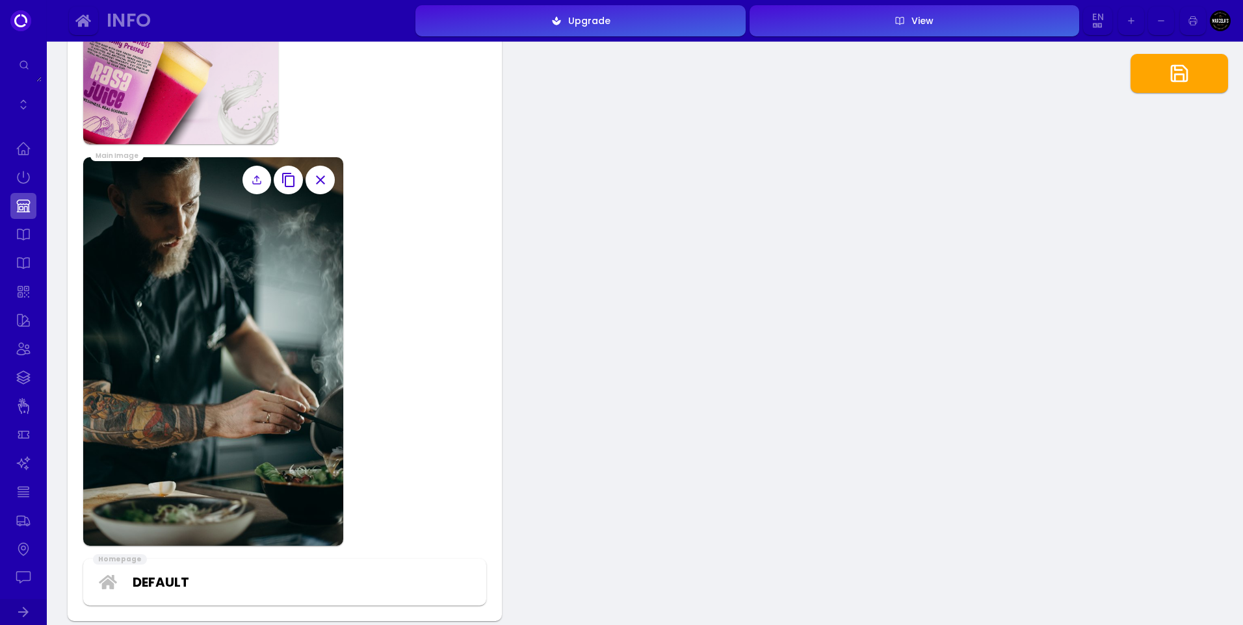
scroll to position [1170, 0]
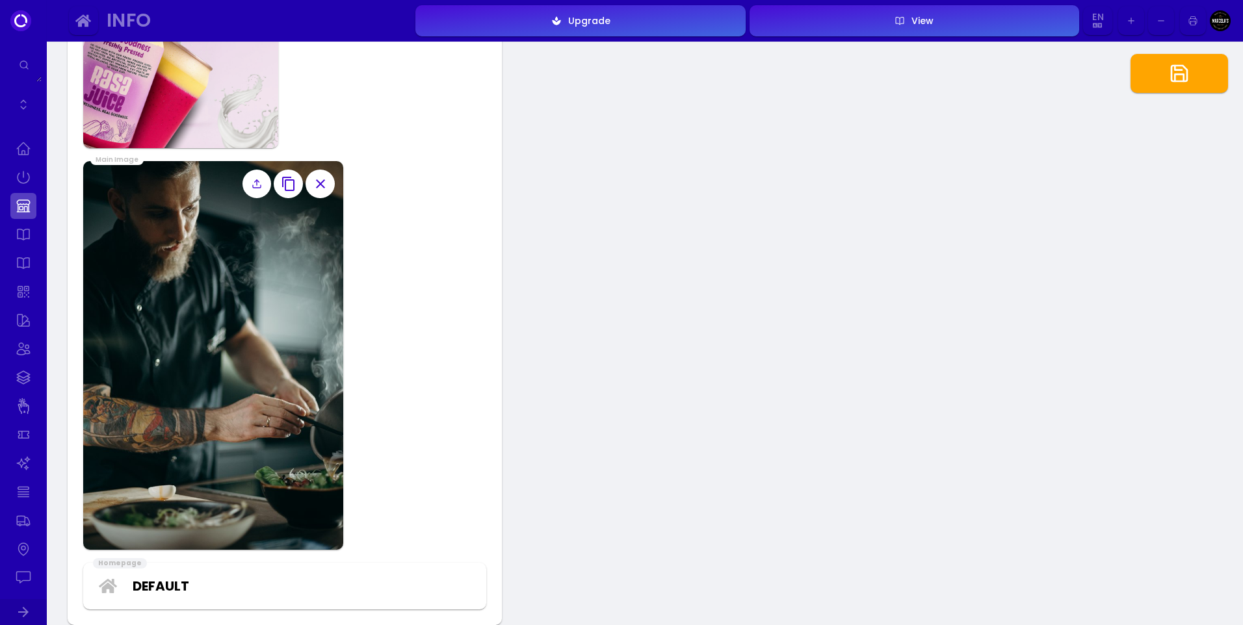
click at [304, 253] on img at bounding box center [213, 355] width 260 height 389
click at [253, 183] on icon at bounding box center [257, 184] width 10 height 10
click at [0, 0] on input "file" at bounding box center [0, 0] width 0 height 0
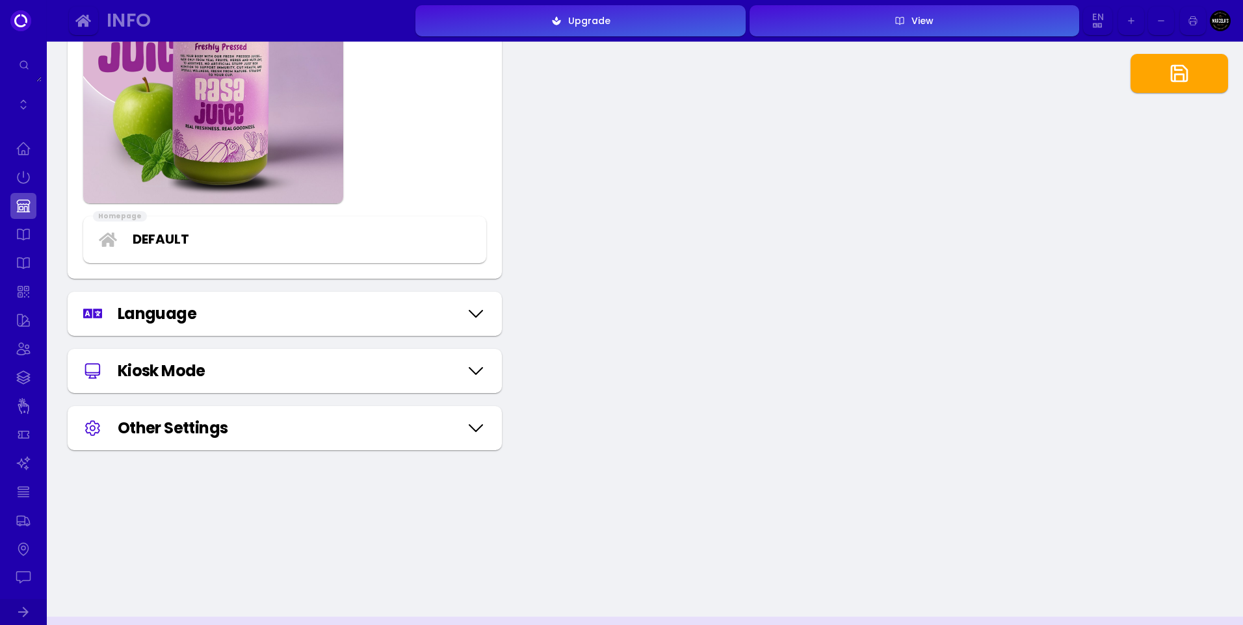
scroll to position [1430, 0]
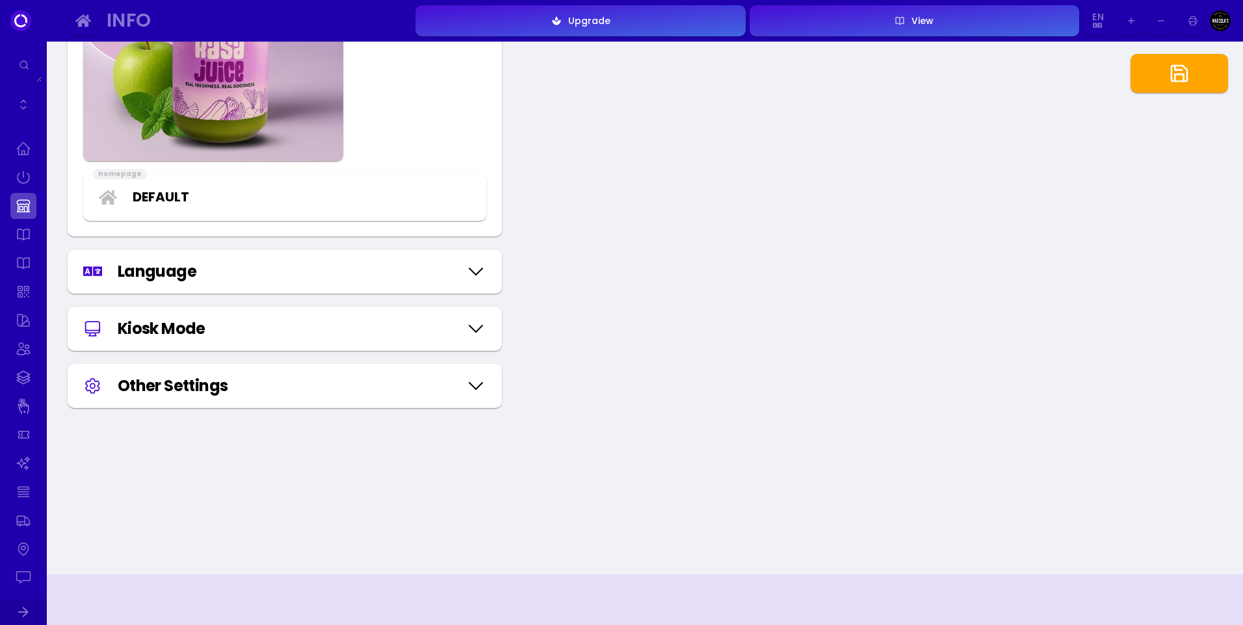
click at [460, 275] on div "Language" at bounding box center [284, 271] width 403 height 23
select select "english"
select select "thai"
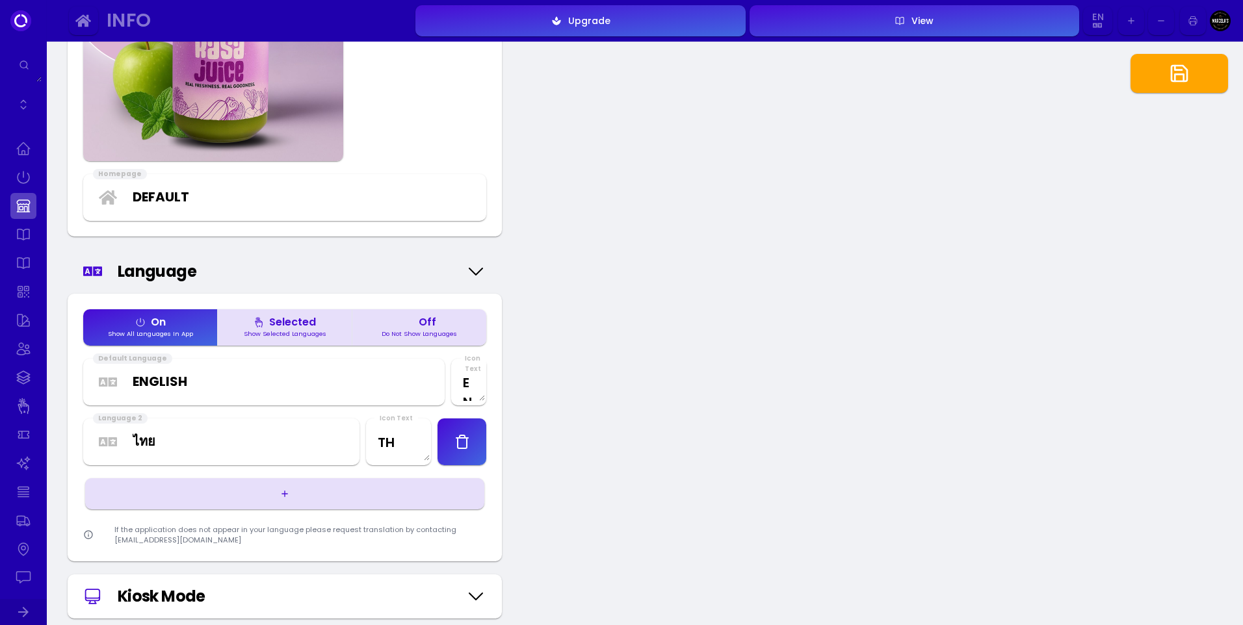
click at [454, 446] on icon "button" at bounding box center [462, 442] width 16 height 16
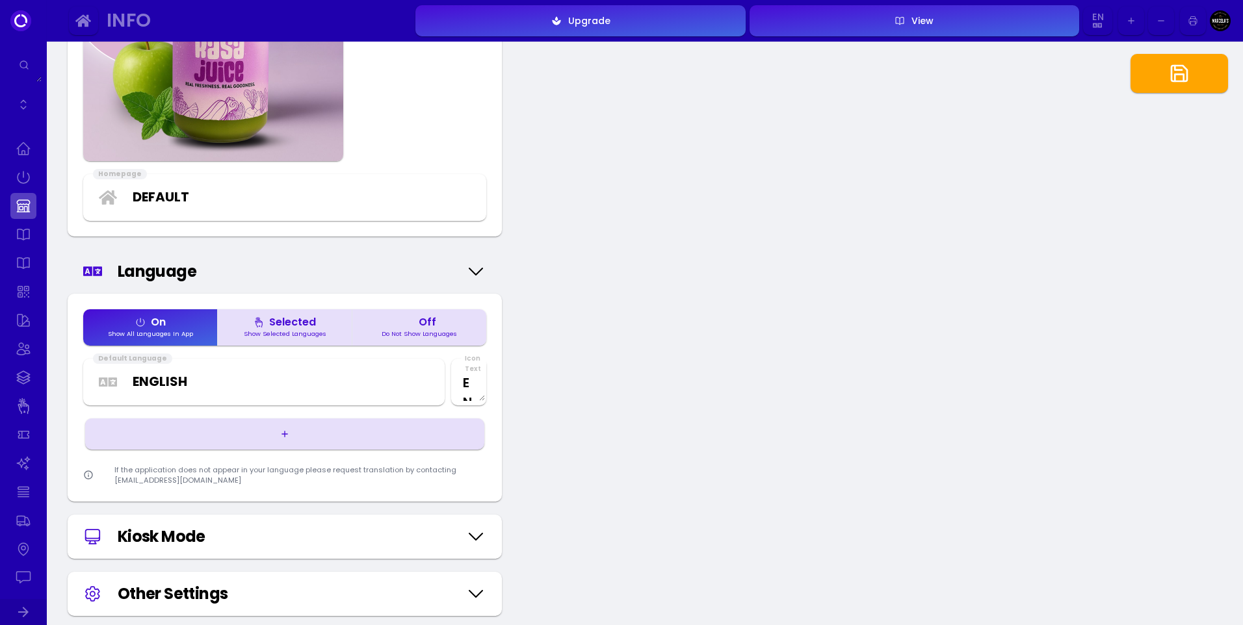
click at [286, 328] on div "Selected" at bounding box center [285, 322] width 62 height 10
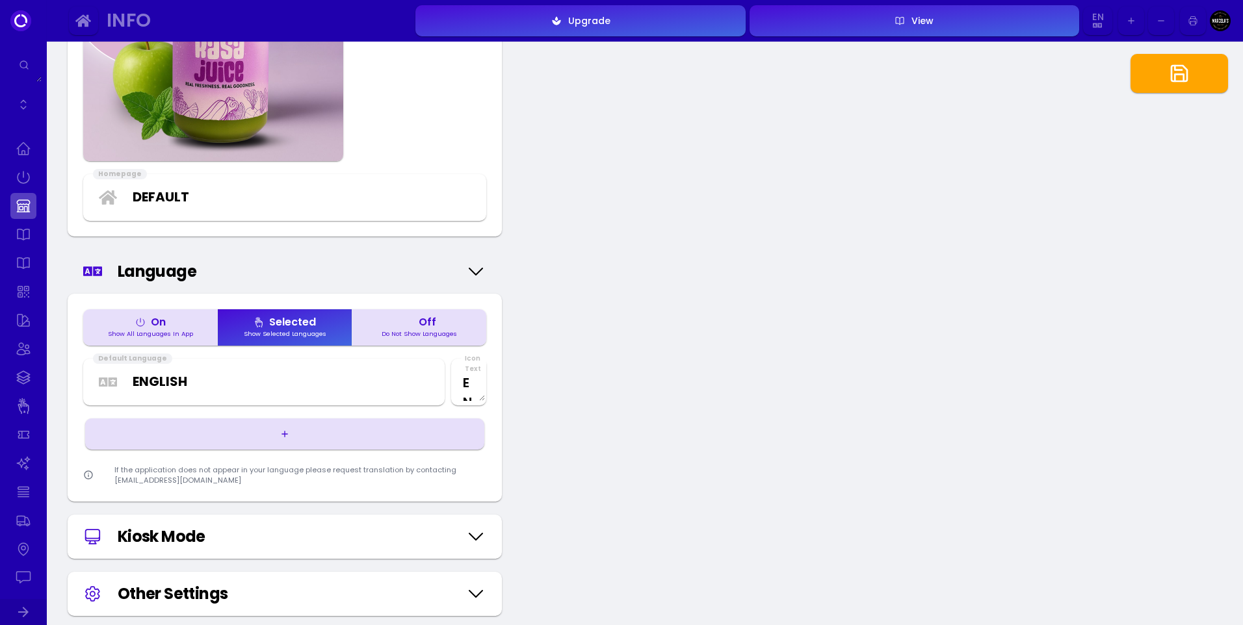
click at [289, 441] on button "button" at bounding box center [284, 434] width 399 height 31
select select "english"
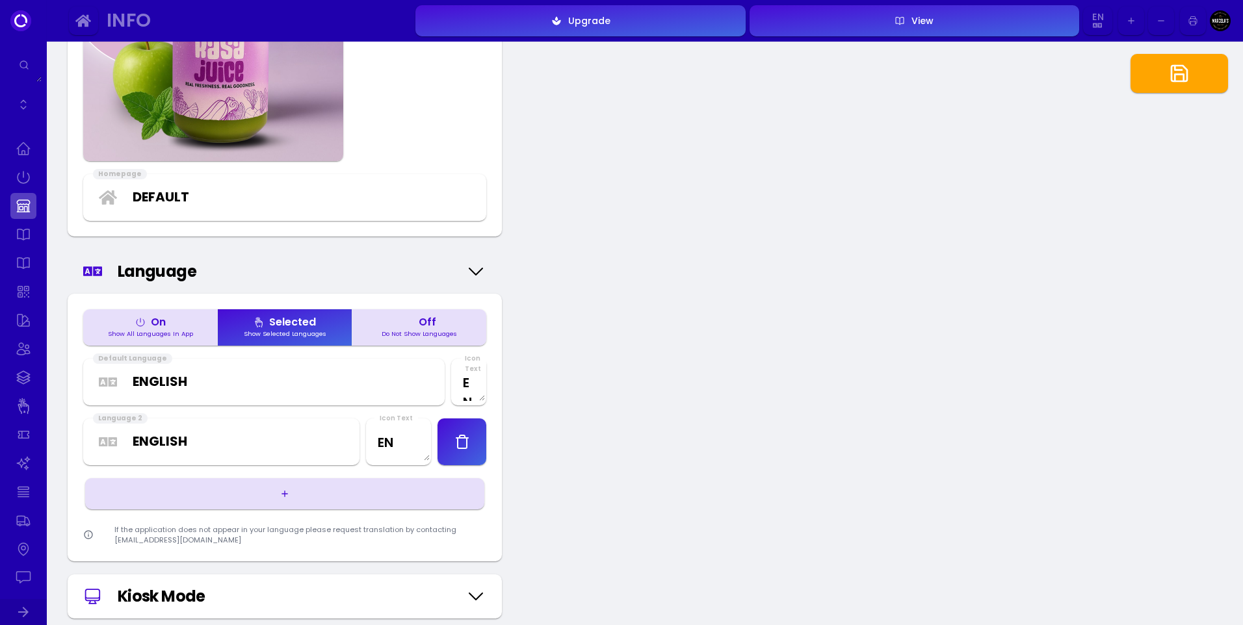
click at [194, 439] on select "Afaraf Аҧсуа Afrikaans አማርኛ العربية অসমীয়া Aymar aru Azərbaycan dili Башҡорт т…" at bounding box center [240, 442] width 214 height 20
click at [471, 441] on div "button" at bounding box center [462, 442] width 24 height 16
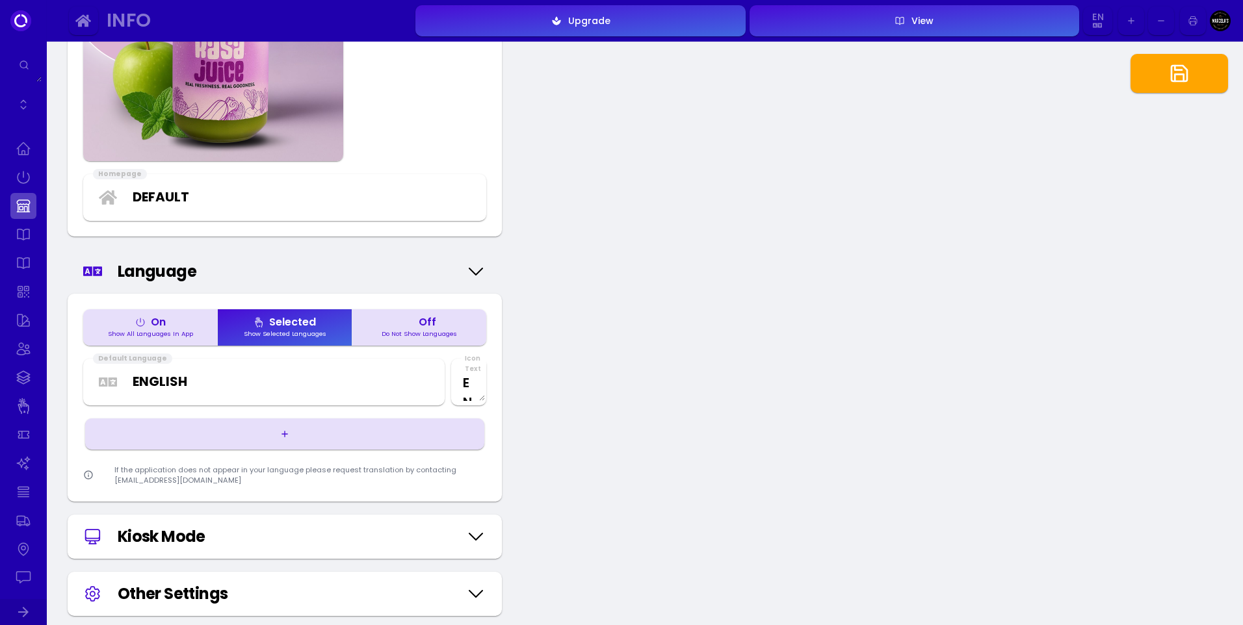
scroll to position [1625, 0]
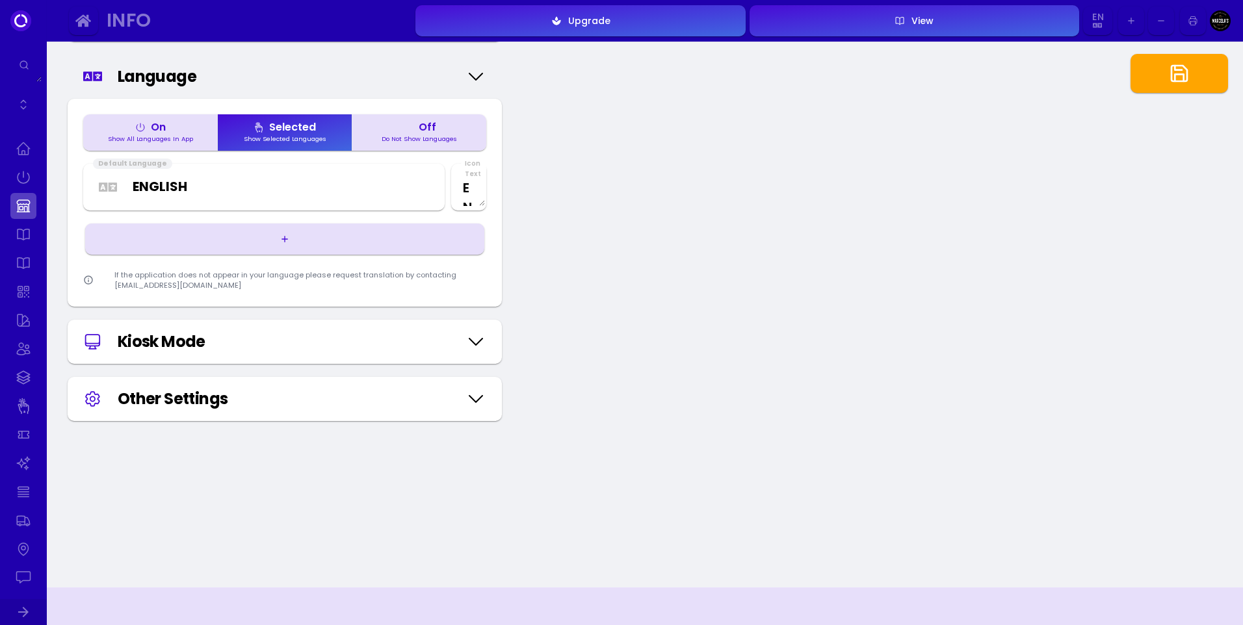
click at [479, 339] on icon at bounding box center [475, 341] width 21 height 65
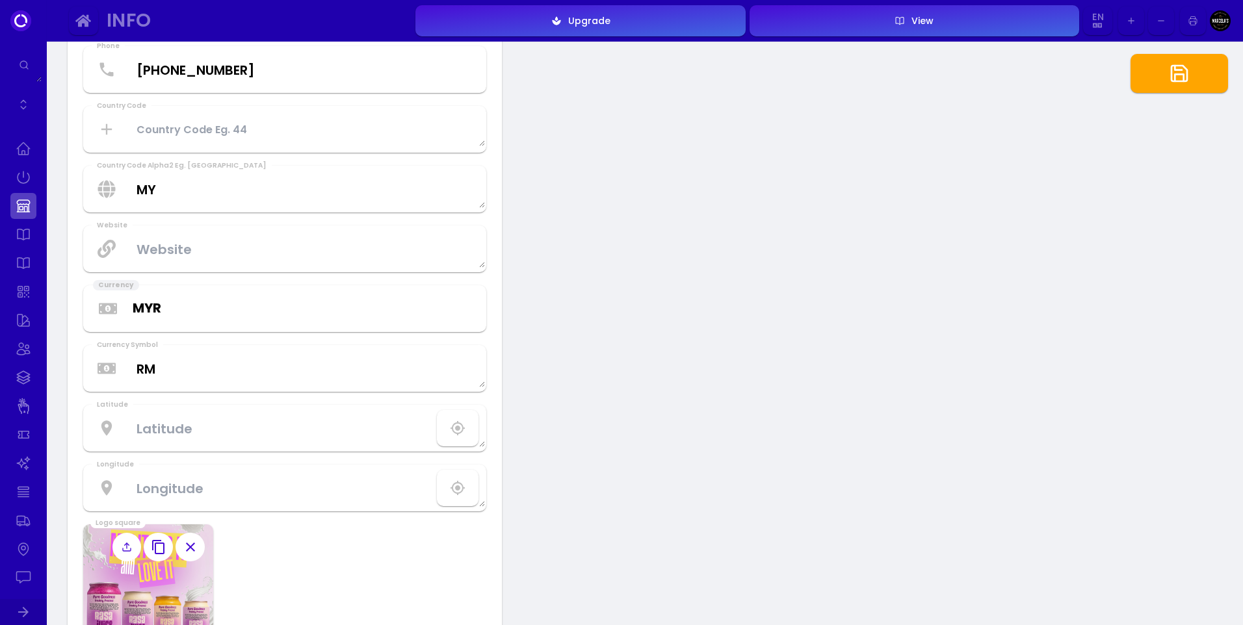
scroll to position [325, 0]
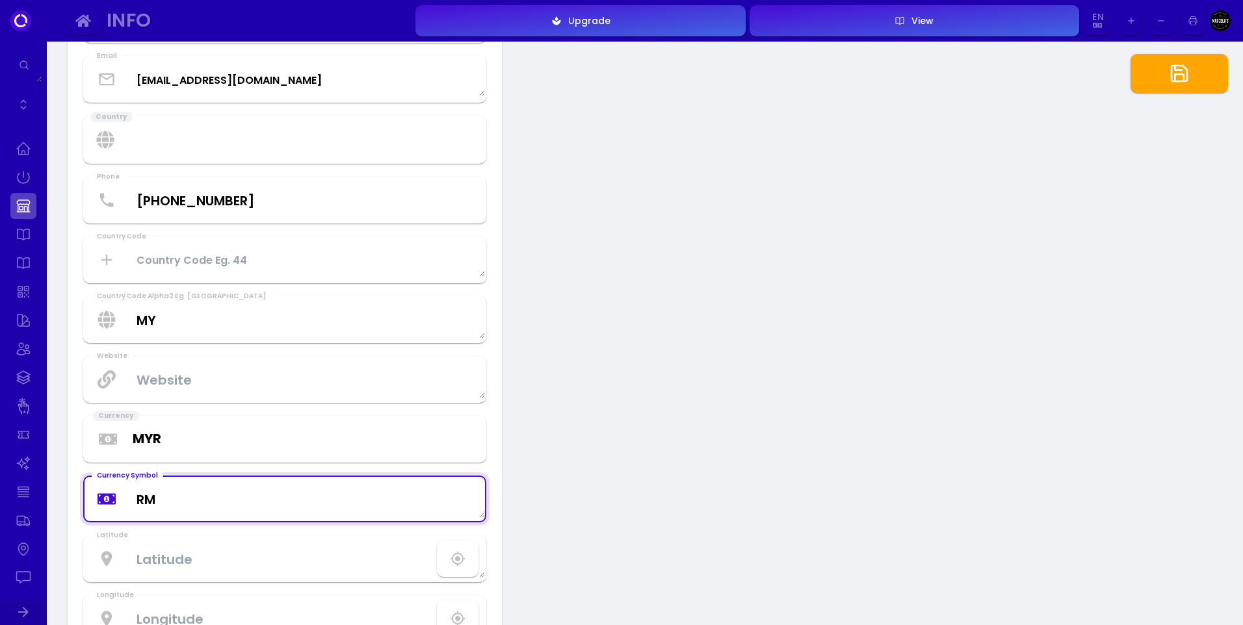
click at [242, 499] on Symbol "RM" at bounding box center [285, 499] width 400 height 38
click at [296, 491] on Symbol "RM" at bounding box center [285, 499] width 400 height 38
click at [333, 439] on select "USD AED AFN ALL AMD ANG AOA ARS AUD AWG AZN BAM BBD BDT BGN BIF BMD BND [PERSON…" at bounding box center [303, 439] width 341 height 20
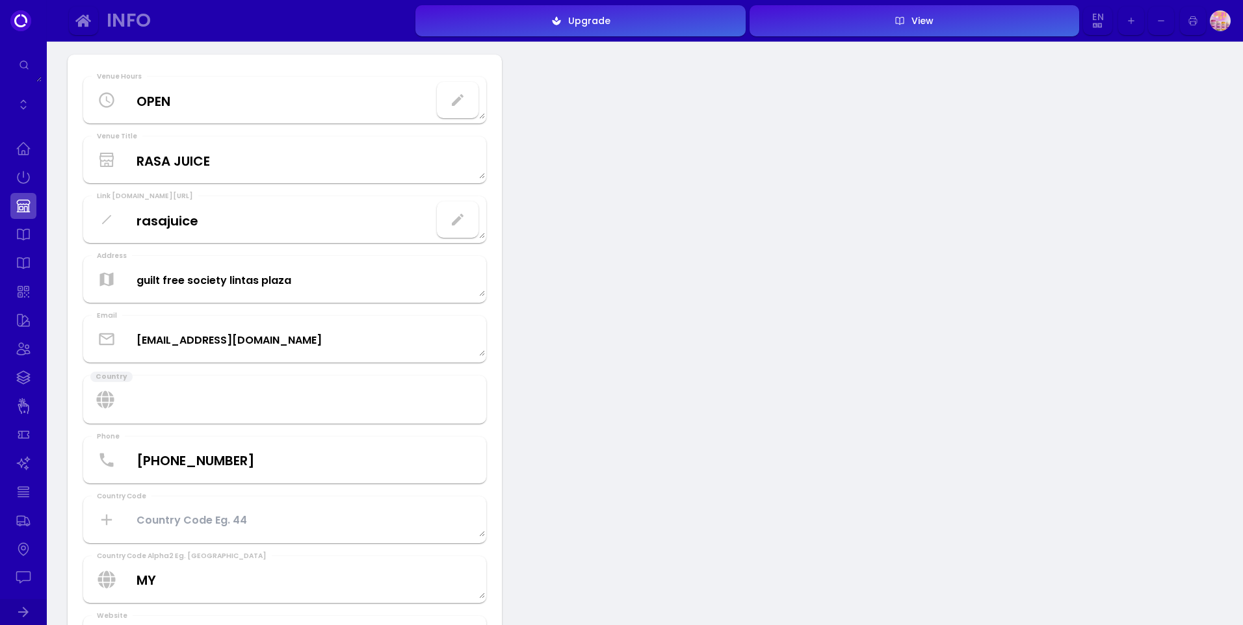
scroll to position [0, 0]
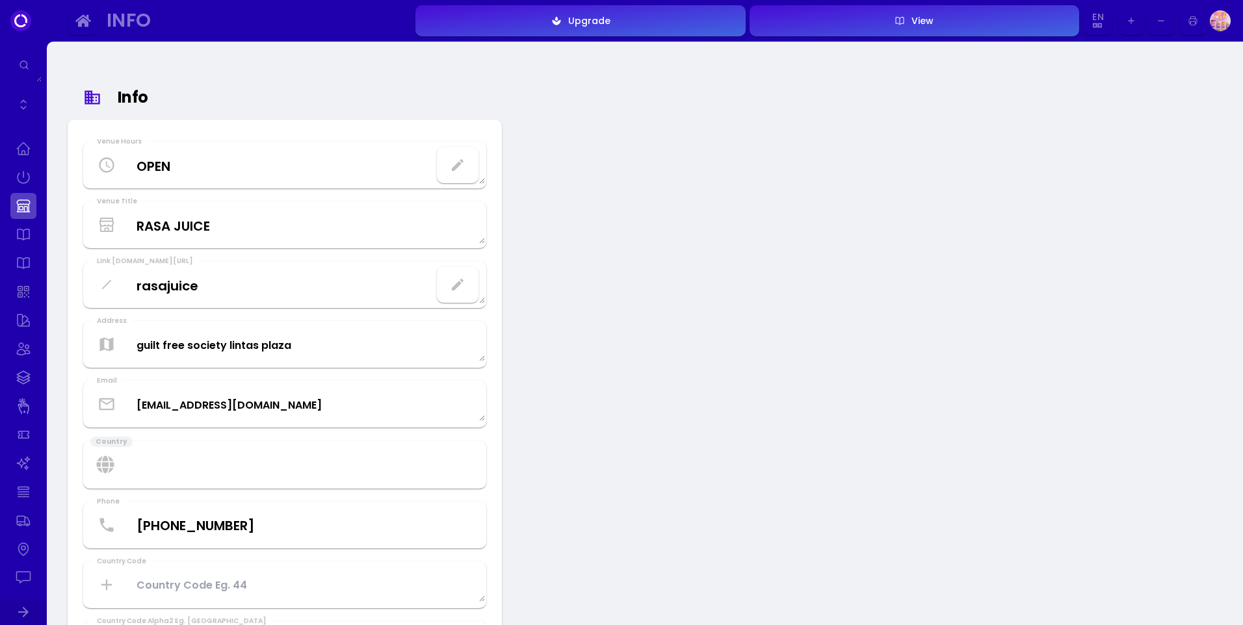
click at [608, 21] on div "Upgrade" at bounding box center [586, 20] width 49 height 9
